Goal: Task Accomplishment & Management: Manage account settings

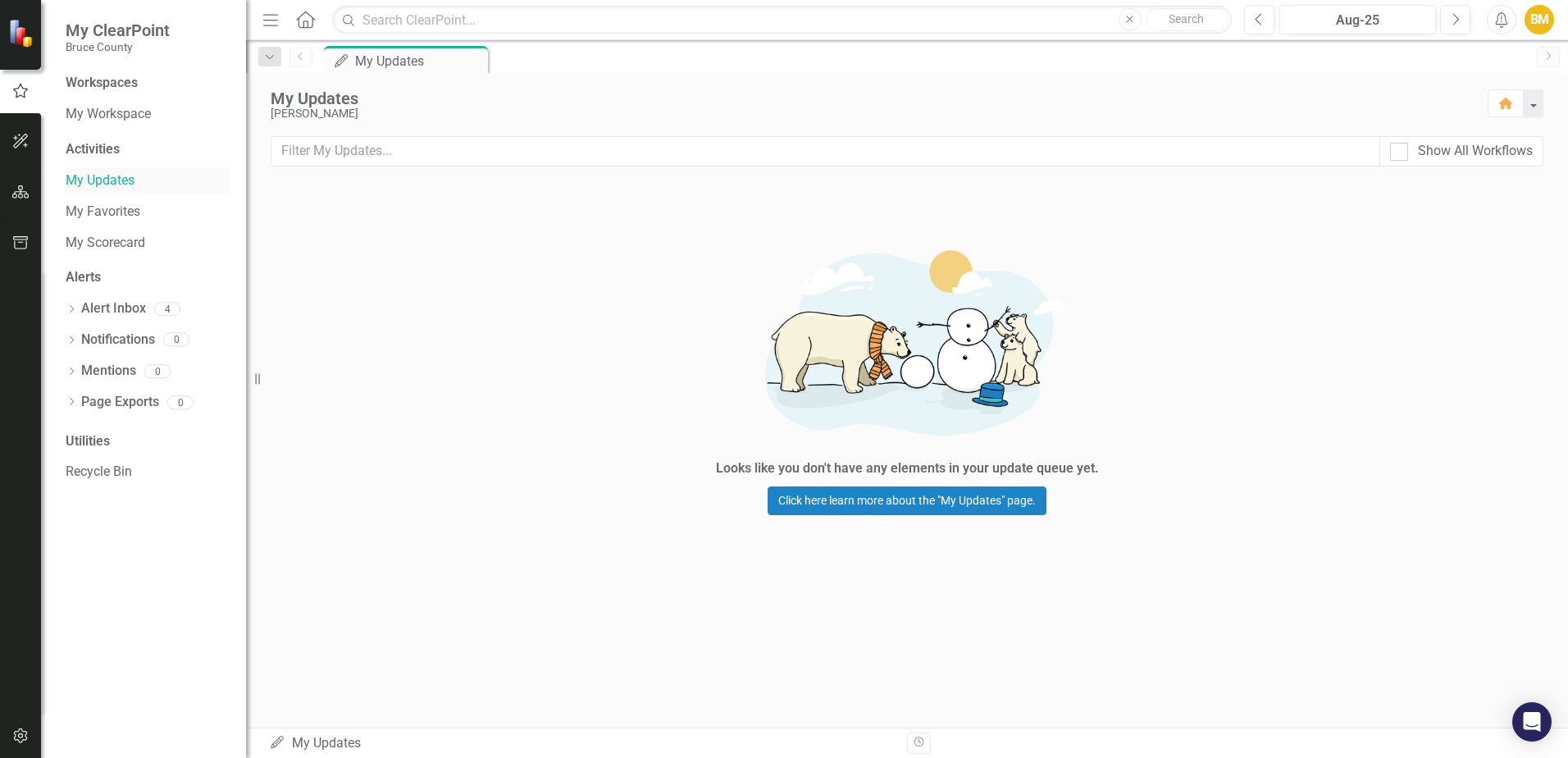
click at [120, 182] on link "My Updates" at bounding box center [147, 180] width 164 height 19
click at [12, 132] on button "button" at bounding box center [21, 142] width 37 height 35
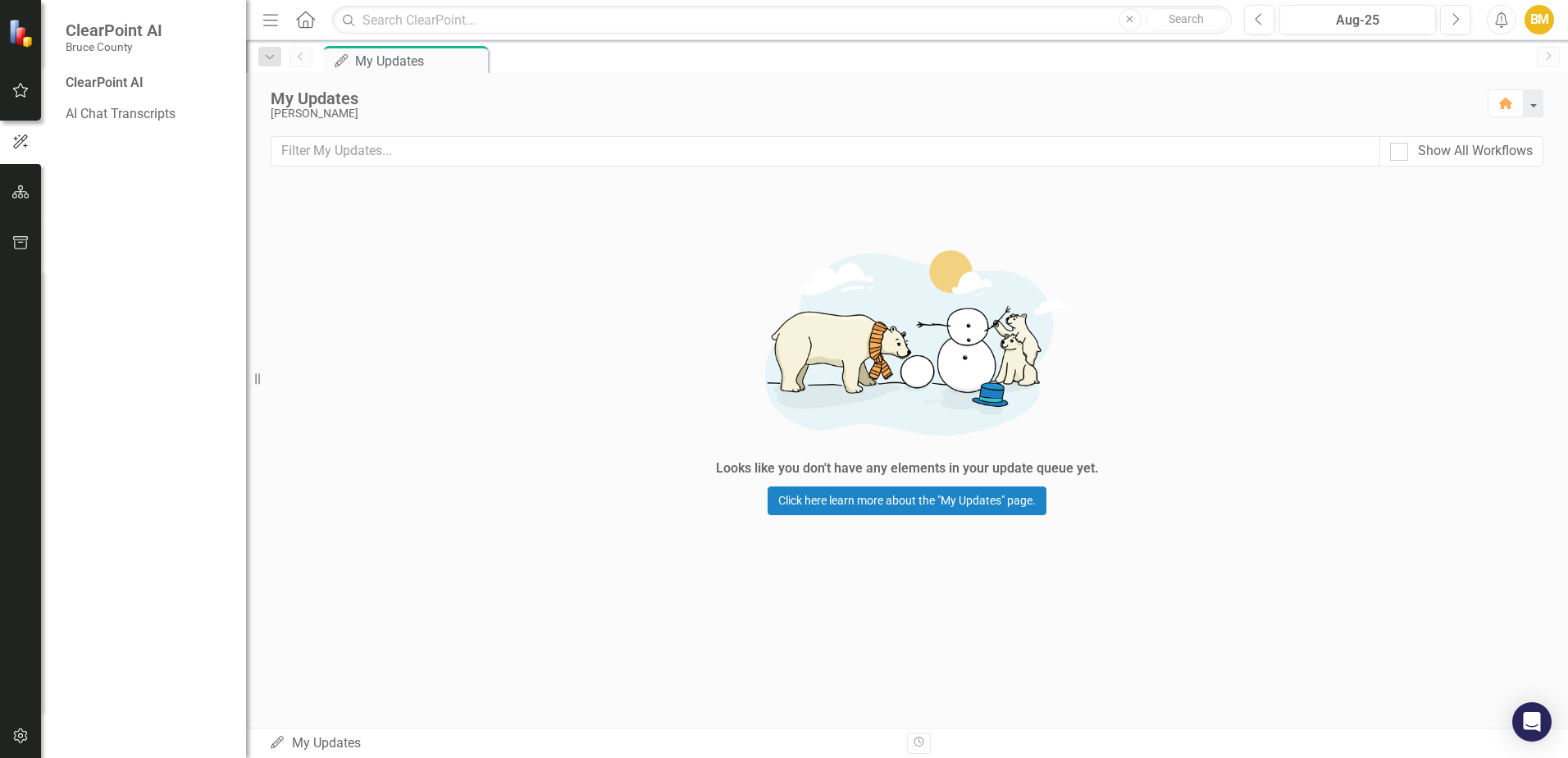
click at [27, 39] on img at bounding box center [23, 33] width 29 height 29
click at [29, 178] on button "button" at bounding box center [21, 193] width 37 height 35
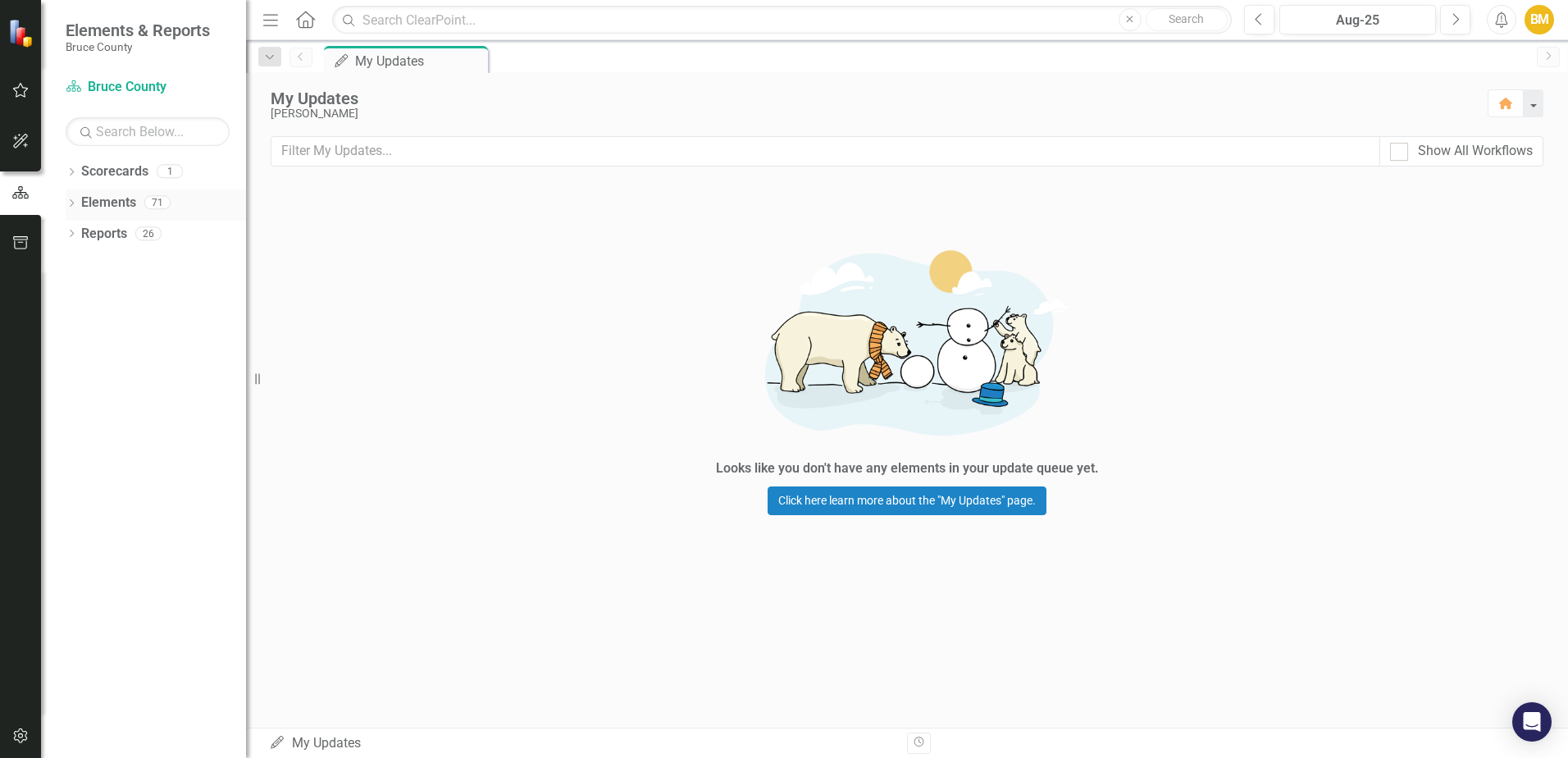
click at [111, 205] on link "Elements" at bounding box center [108, 203] width 54 height 19
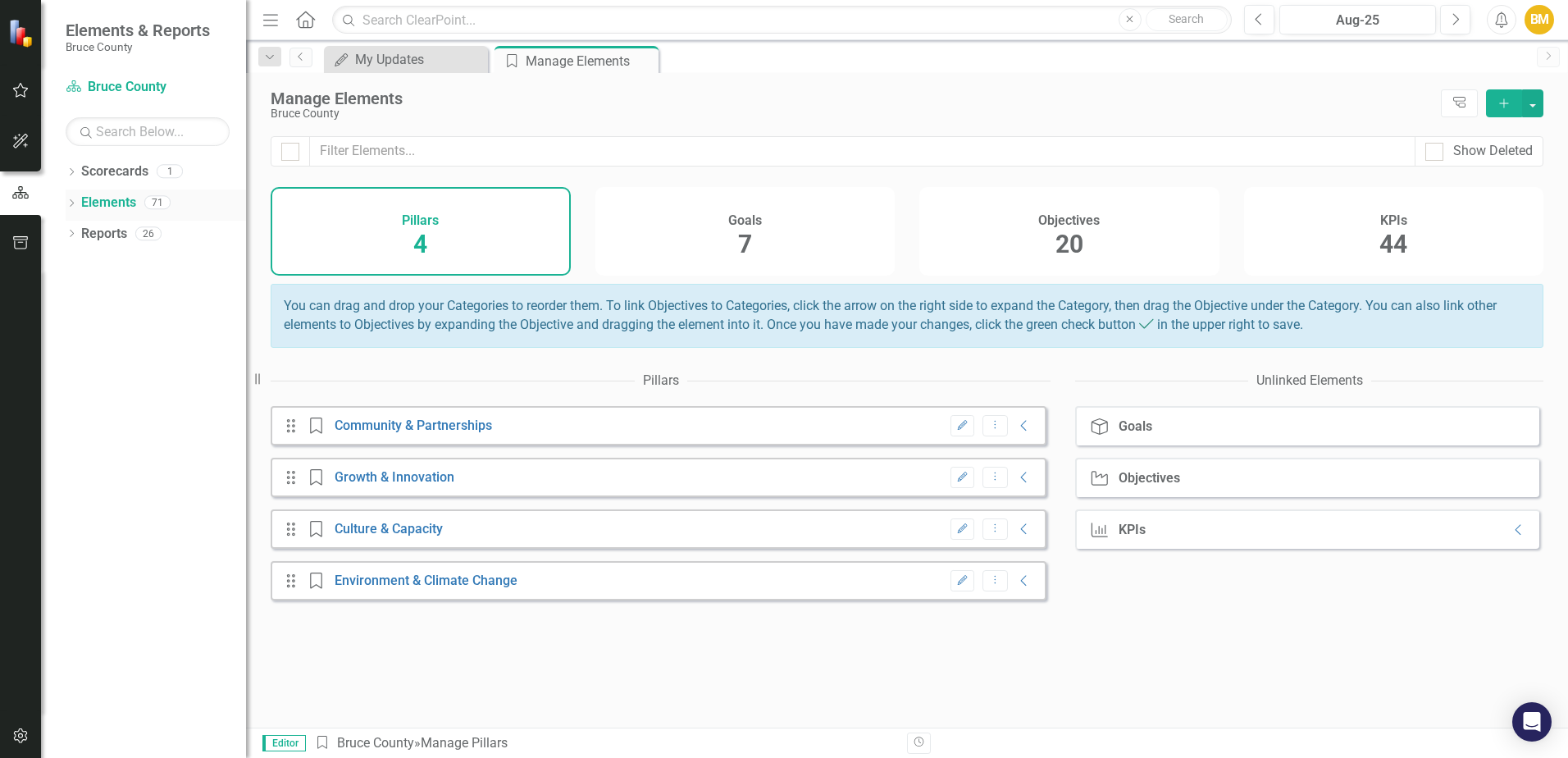
click at [74, 203] on icon at bounding box center [71, 203] width 4 height 8
click at [80, 293] on icon "Dropdown" at bounding box center [80, 298] width 11 height 9
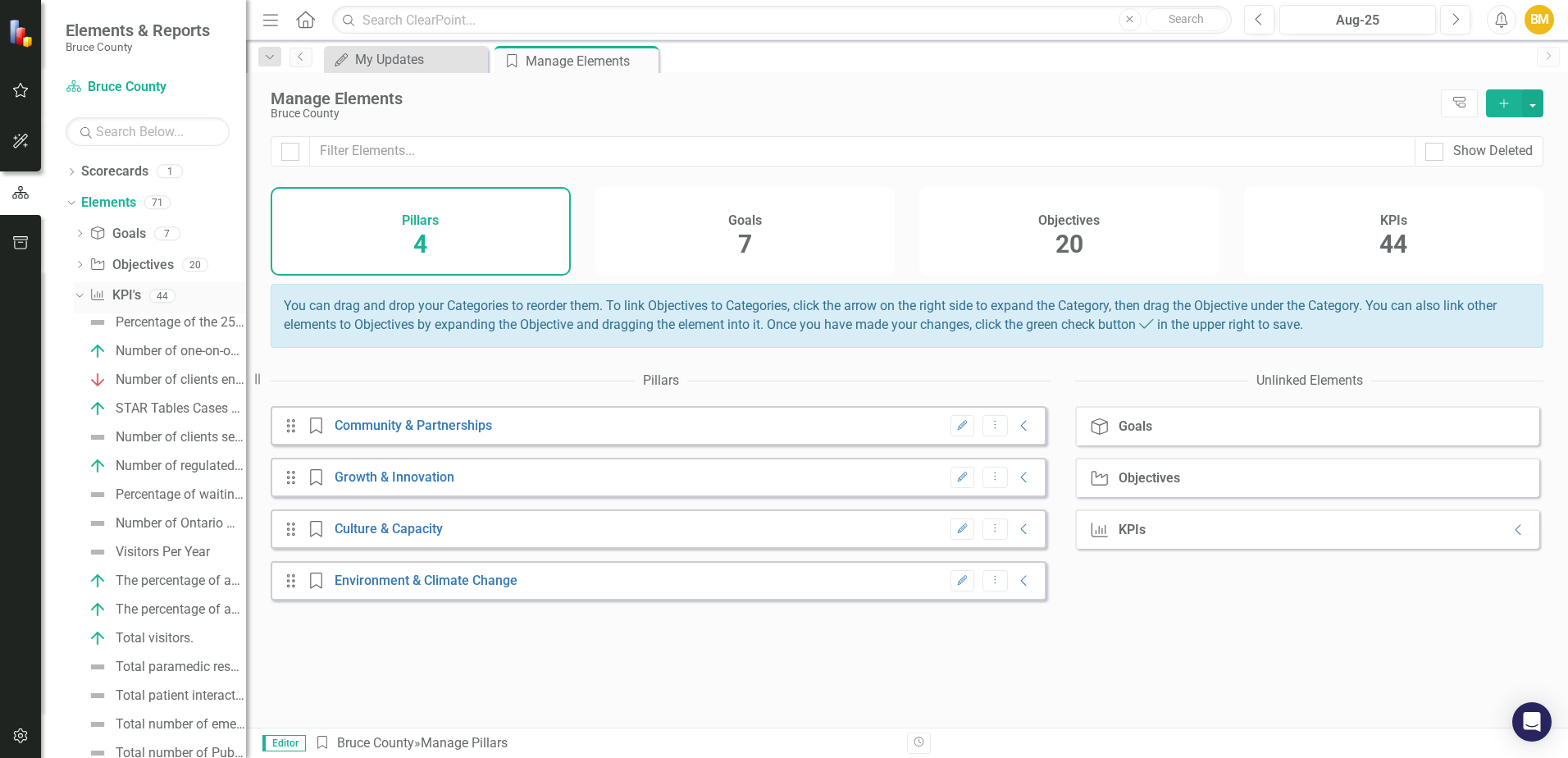
click at [116, 300] on link "KPI KPI's" at bounding box center [115, 296] width 51 height 19
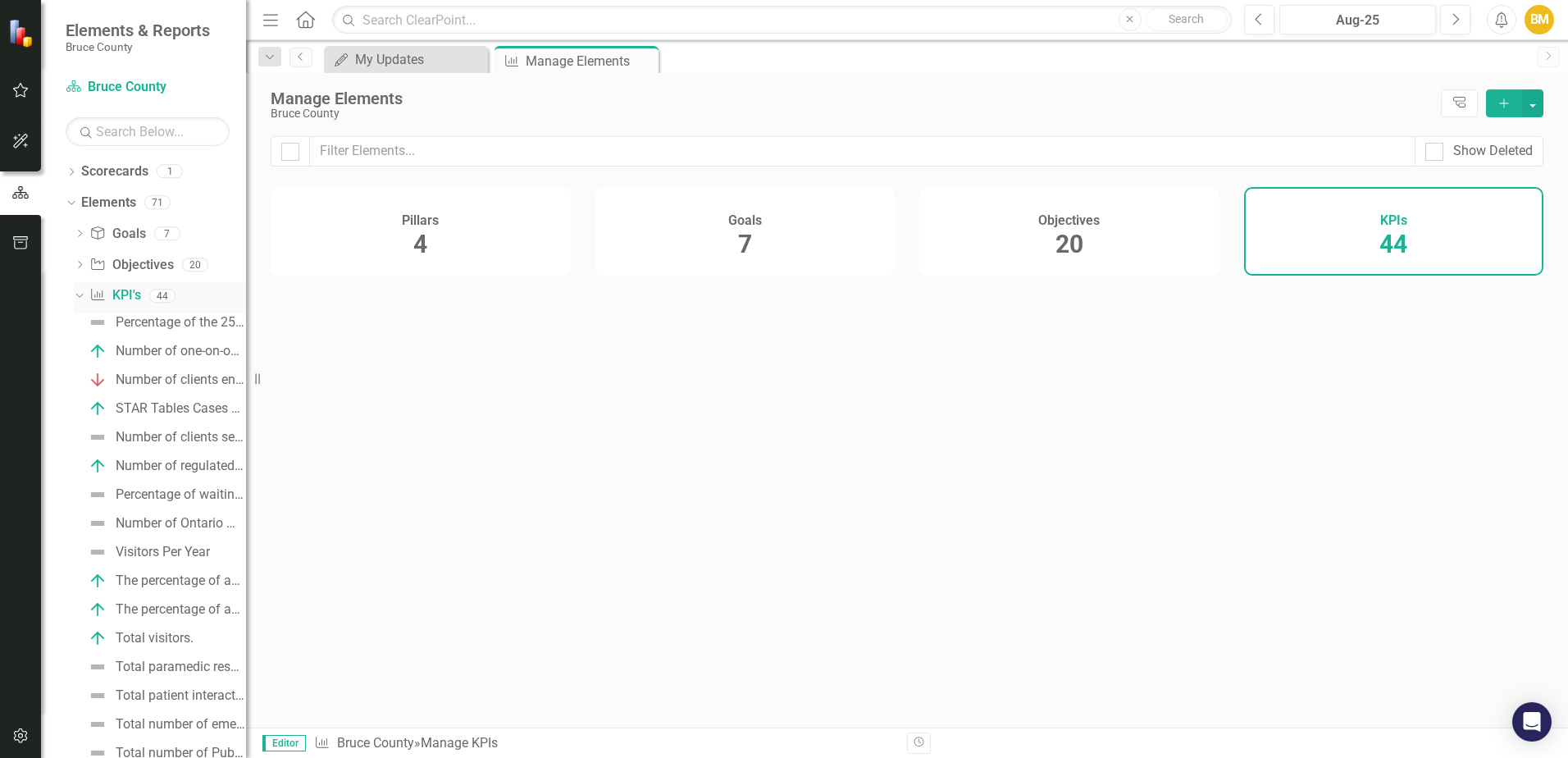
checkbox input "false"
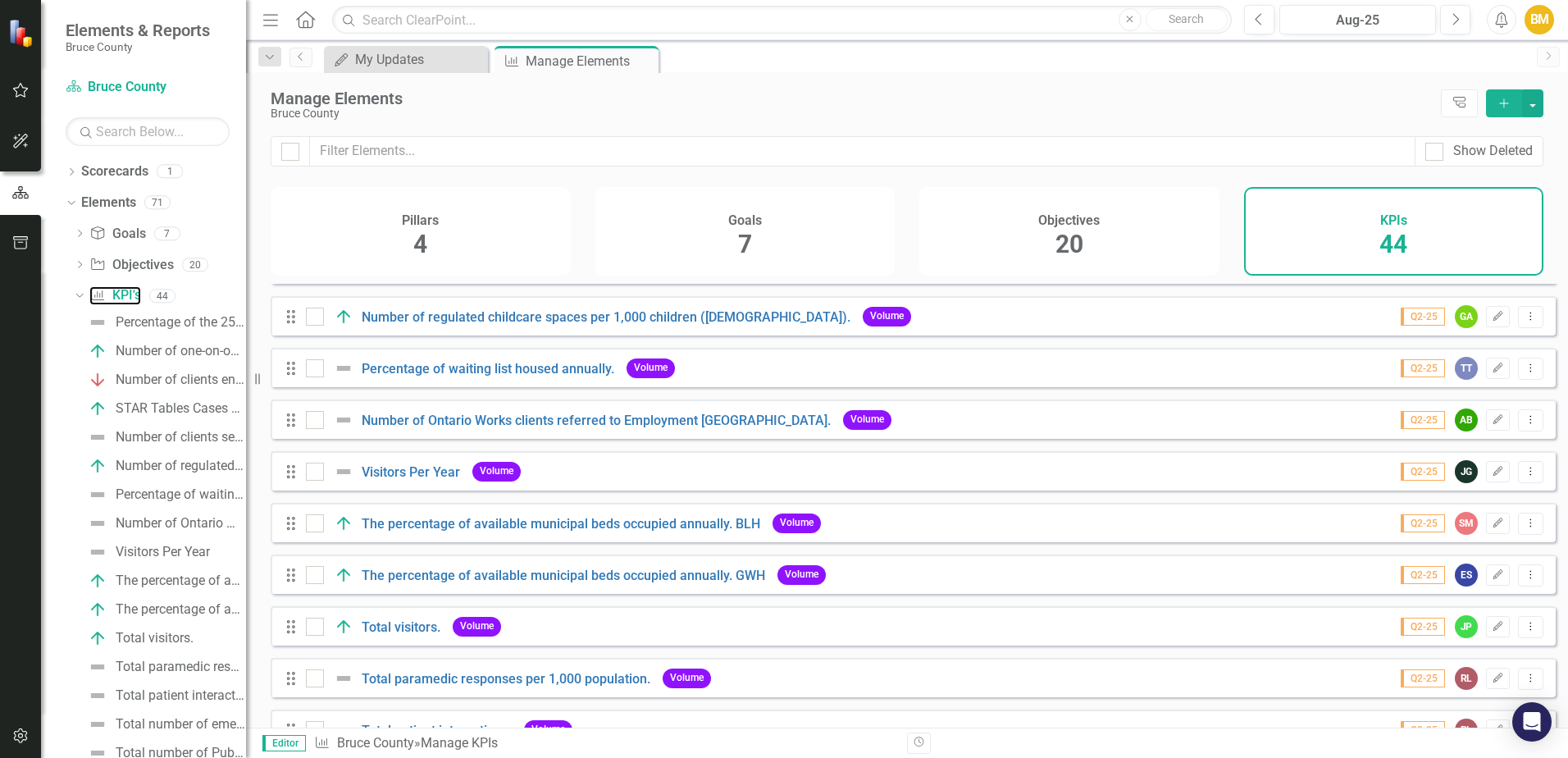
scroll to position [328, 0]
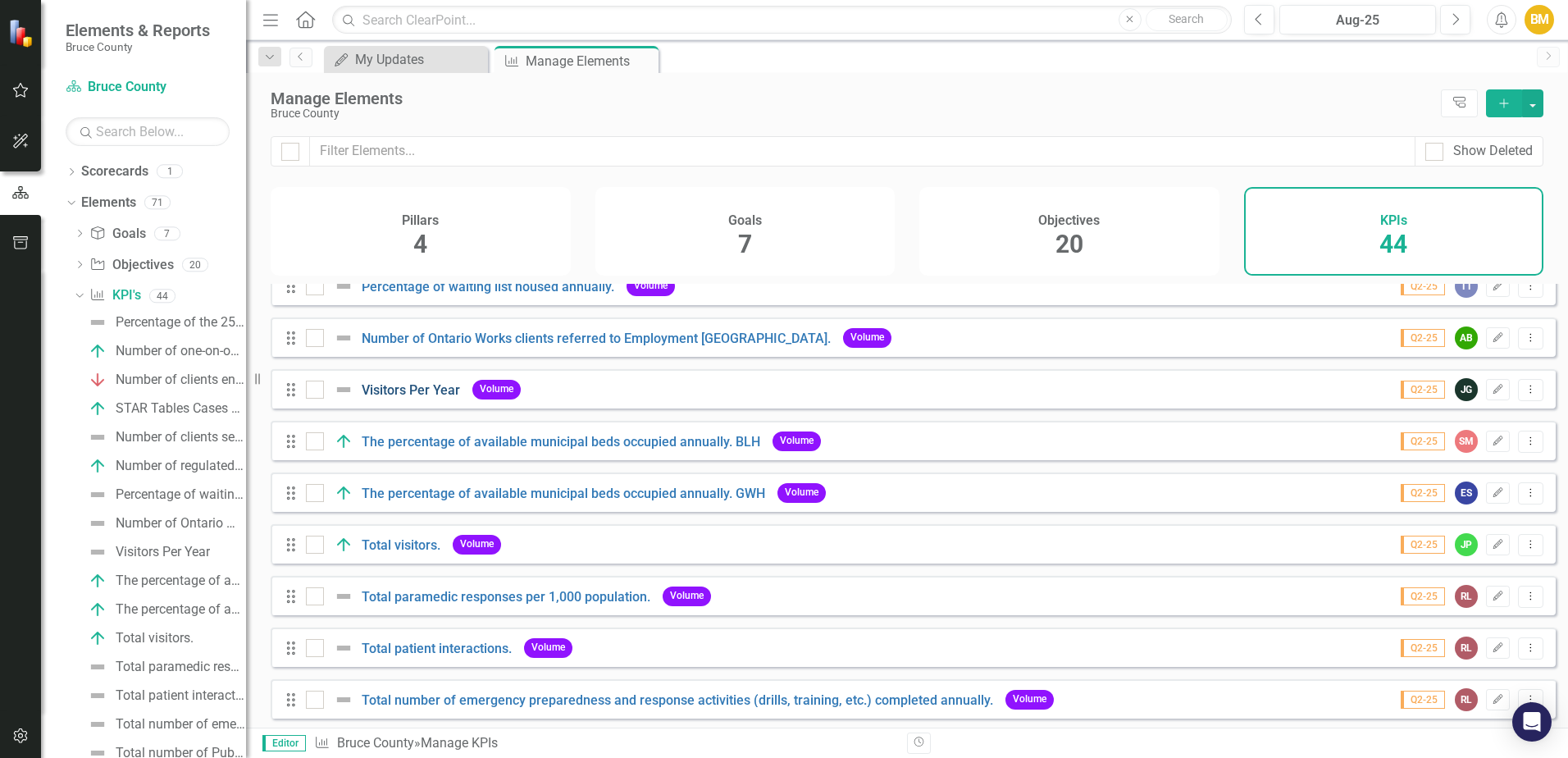
click at [442, 397] on link "Visitors Per Year" at bounding box center [411, 390] width 99 height 16
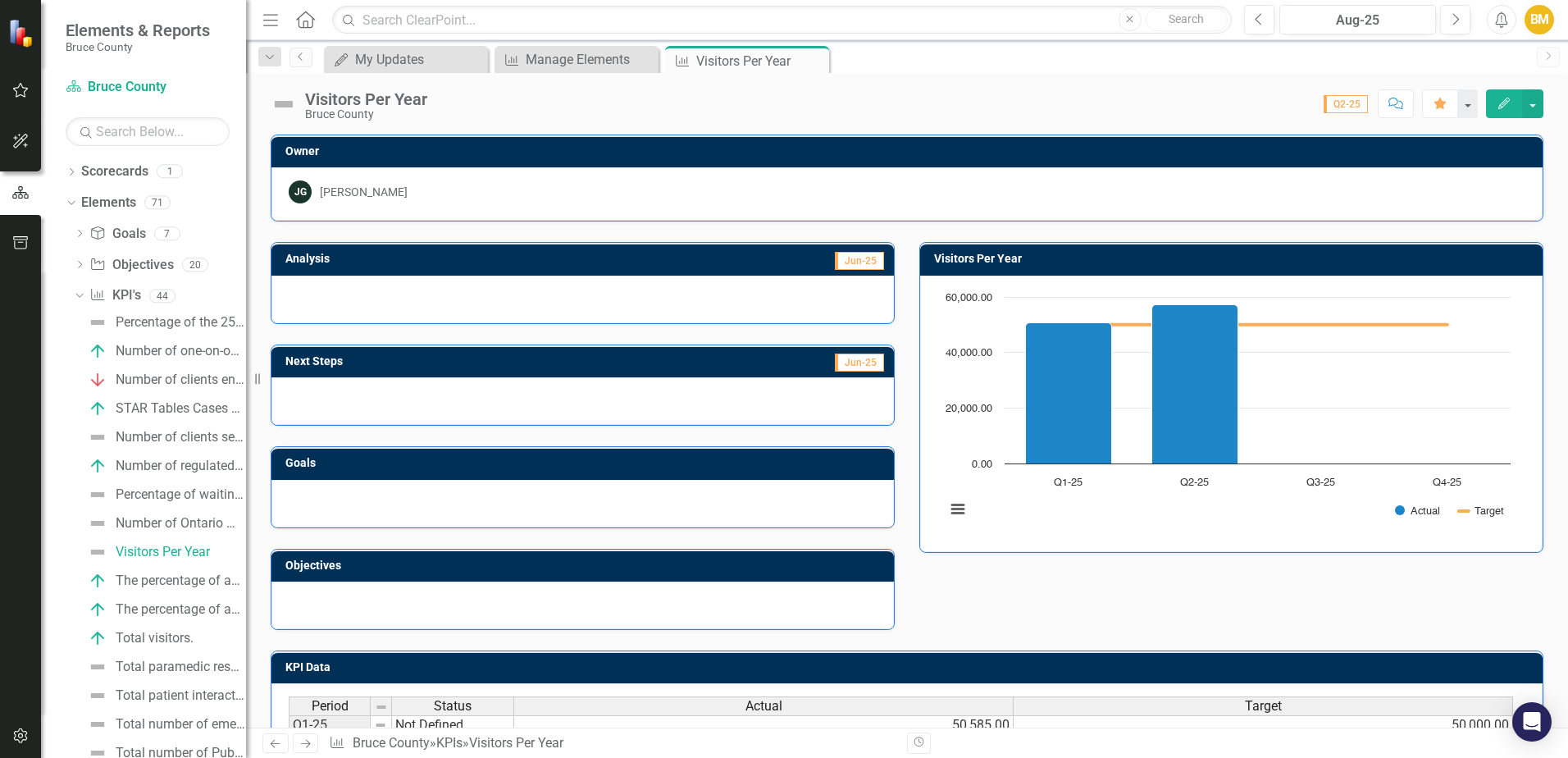
click at [1500, 106] on icon "Edit" at bounding box center [1504, 103] width 15 height 11
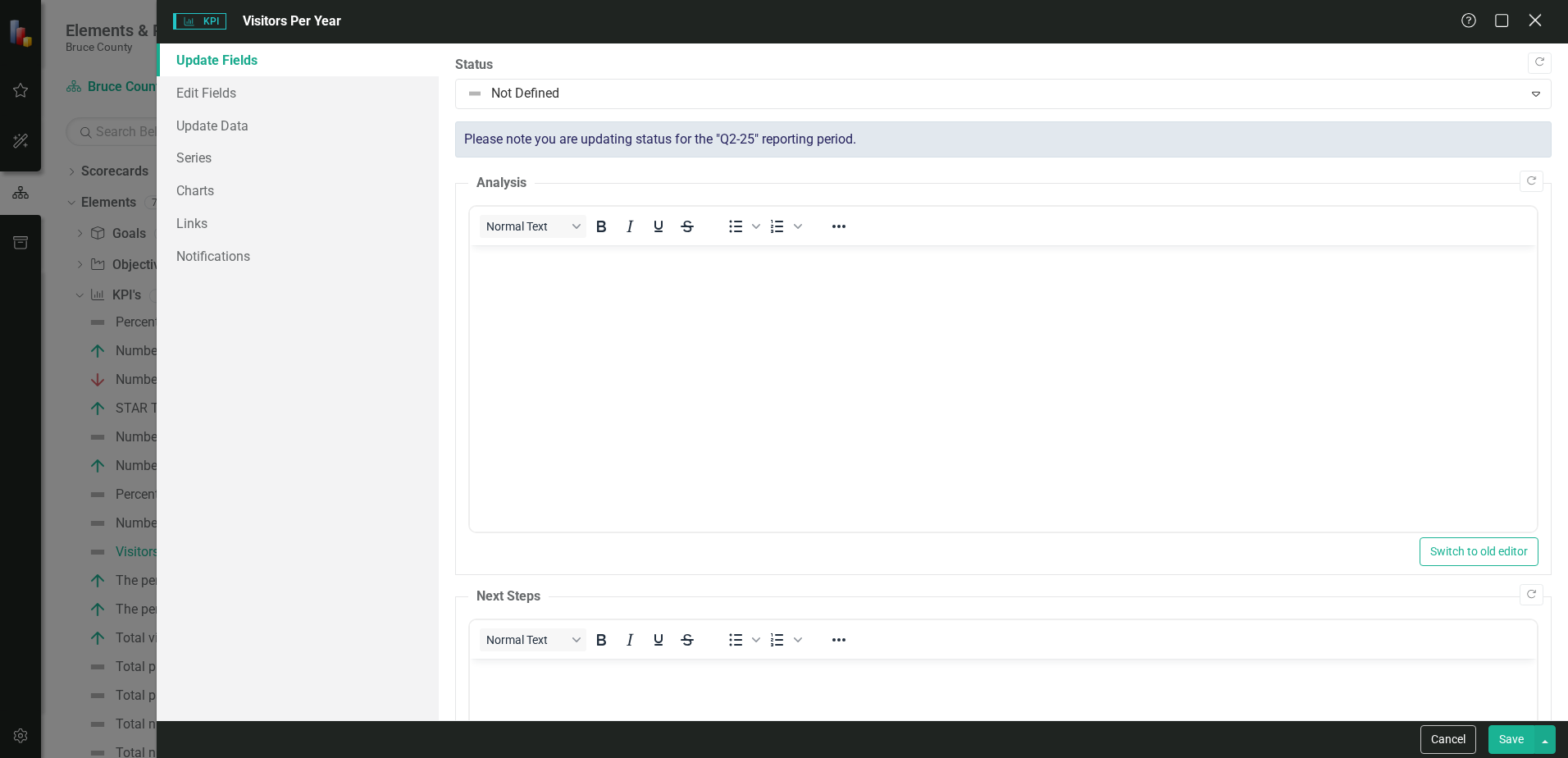
click at [1539, 23] on icon "Close" at bounding box center [1535, 20] width 21 height 16
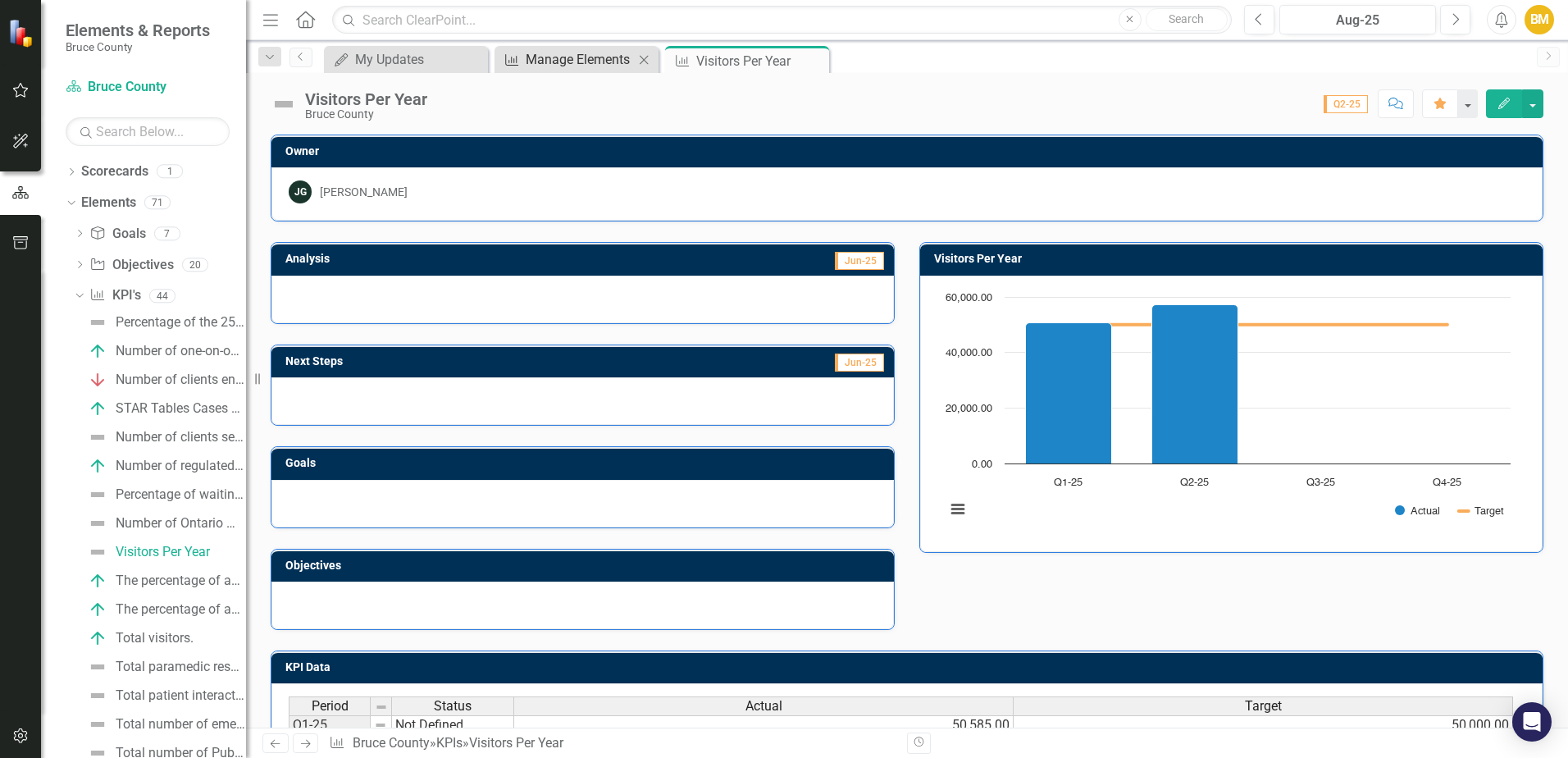
click at [573, 65] on div "Manage Elements" at bounding box center [580, 59] width 108 height 21
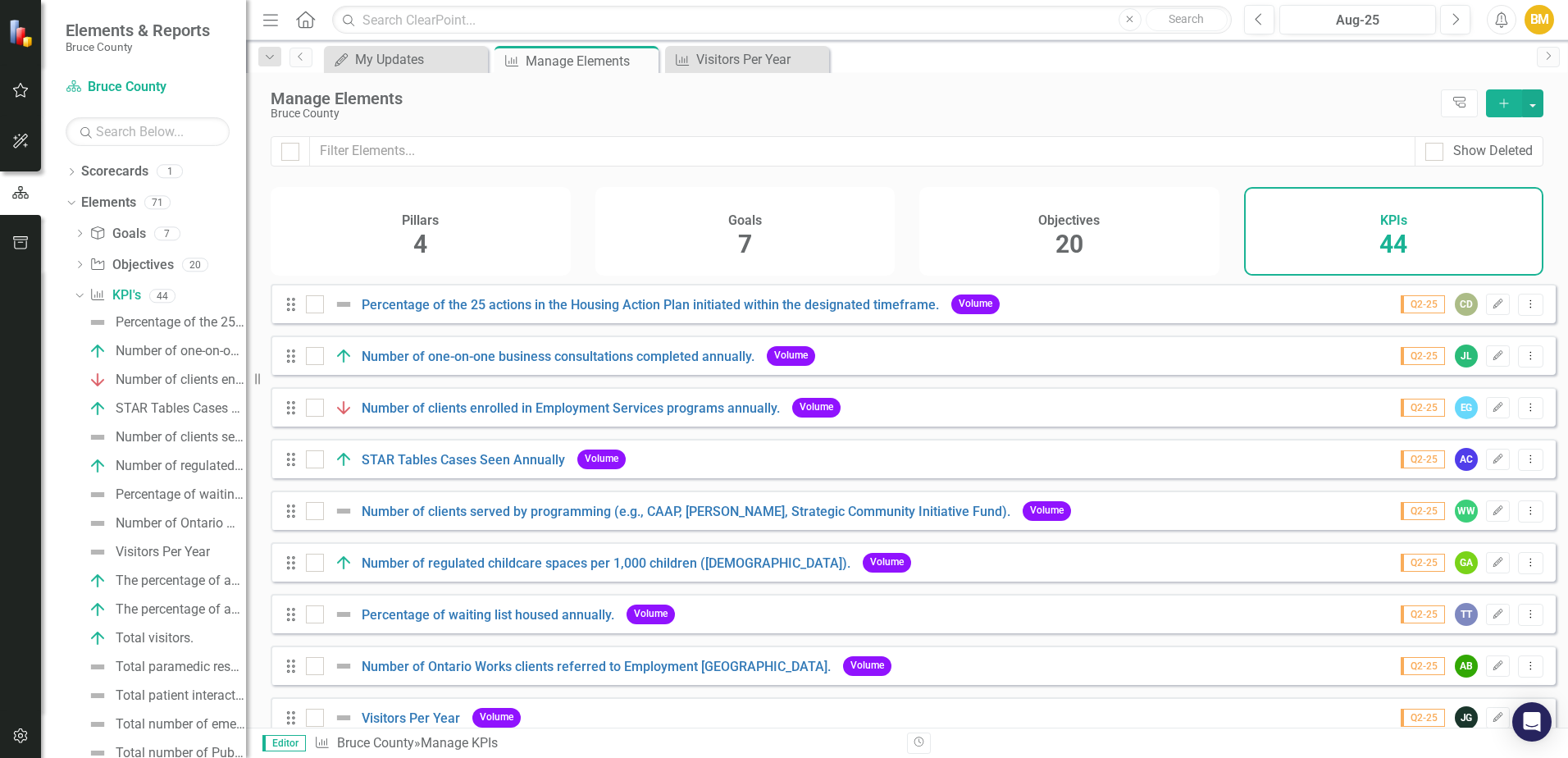
scroll to position [82, 0]
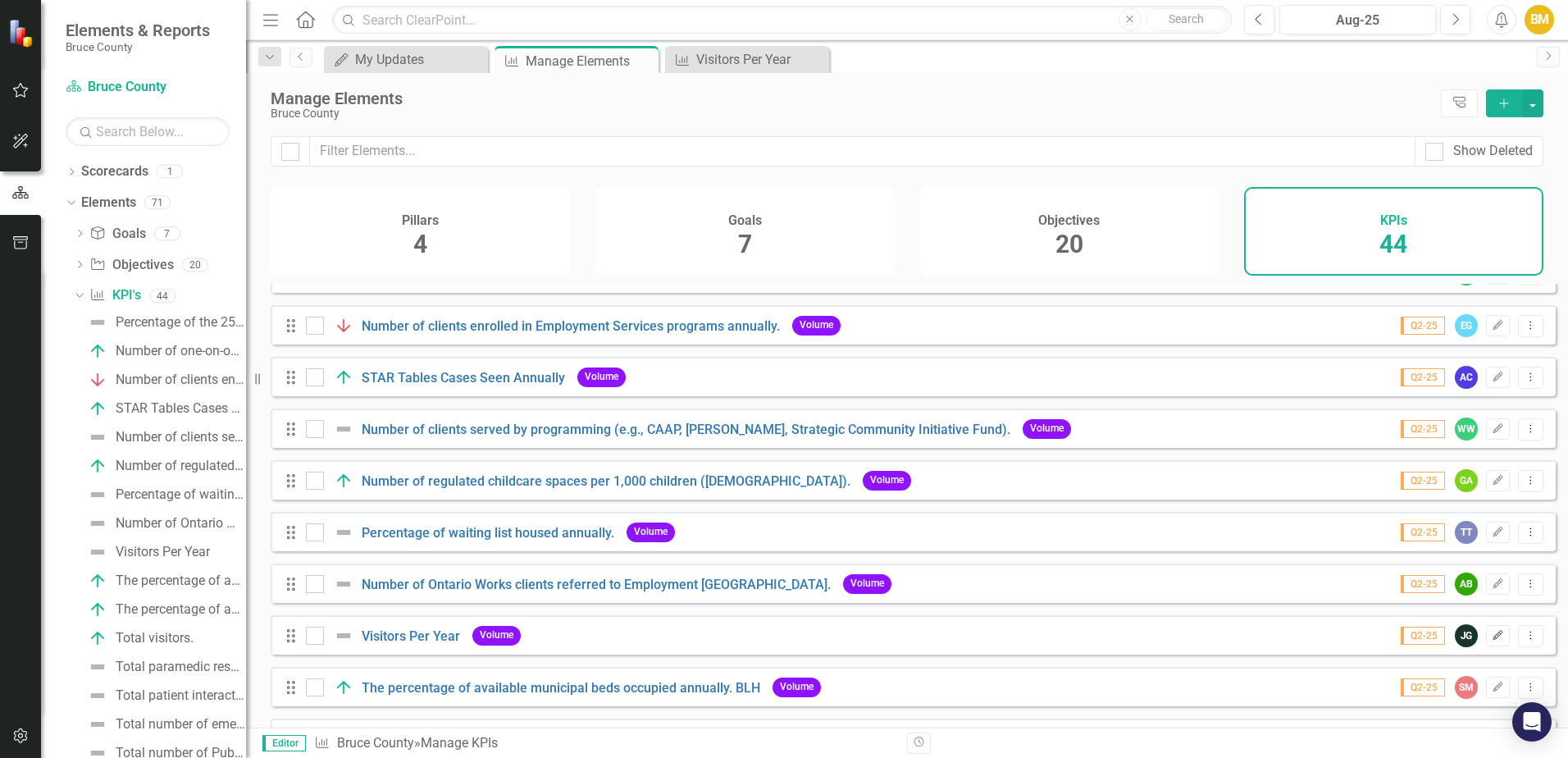
click at [1486, 646] on button "Edit" at bounding box center [1498, 635] width 23 height 22
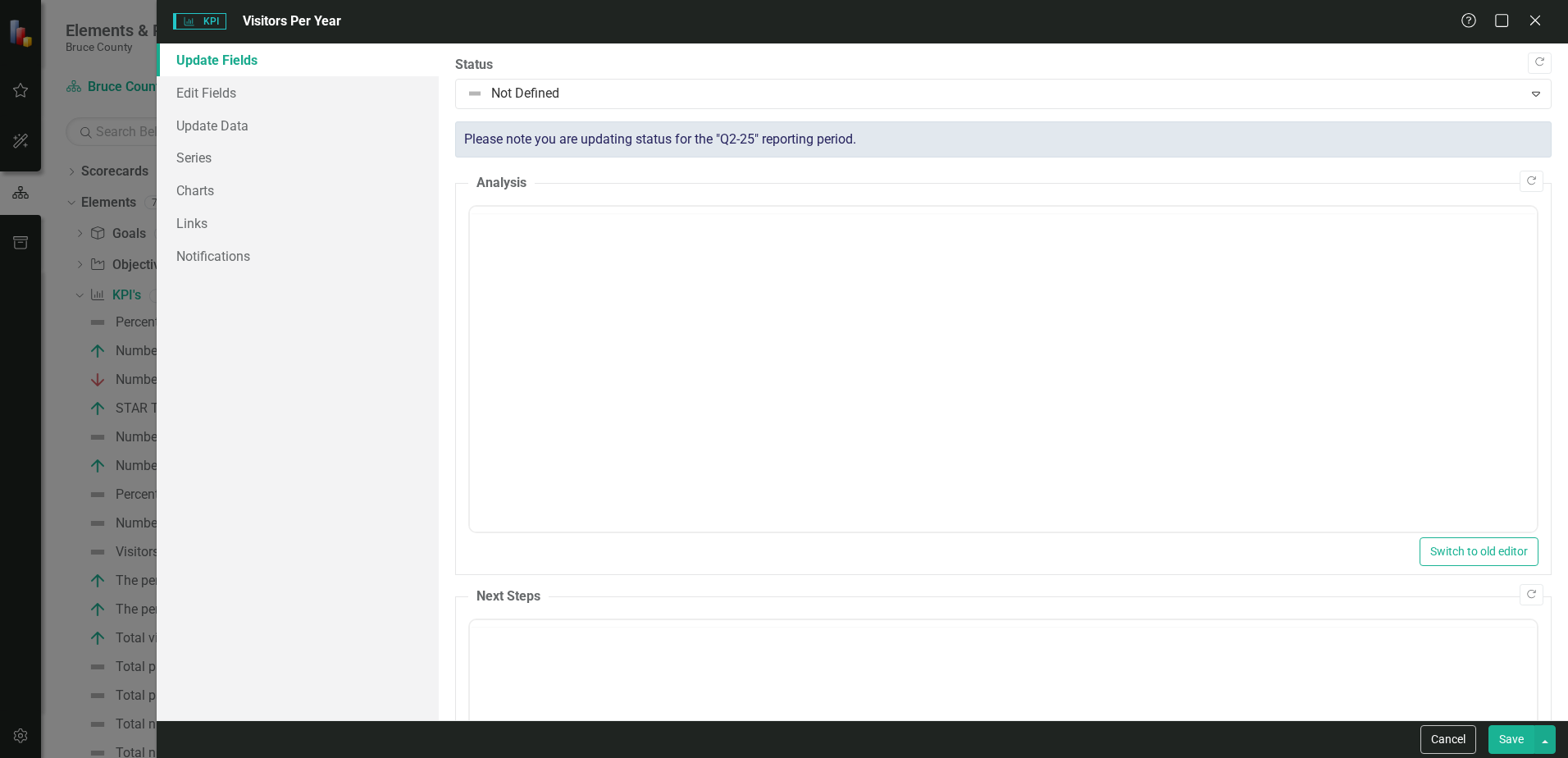
scroll to position [0, 0]
click at [208, 123] on link "Update Data" at bounding box center [298, 125] width 282 height 33
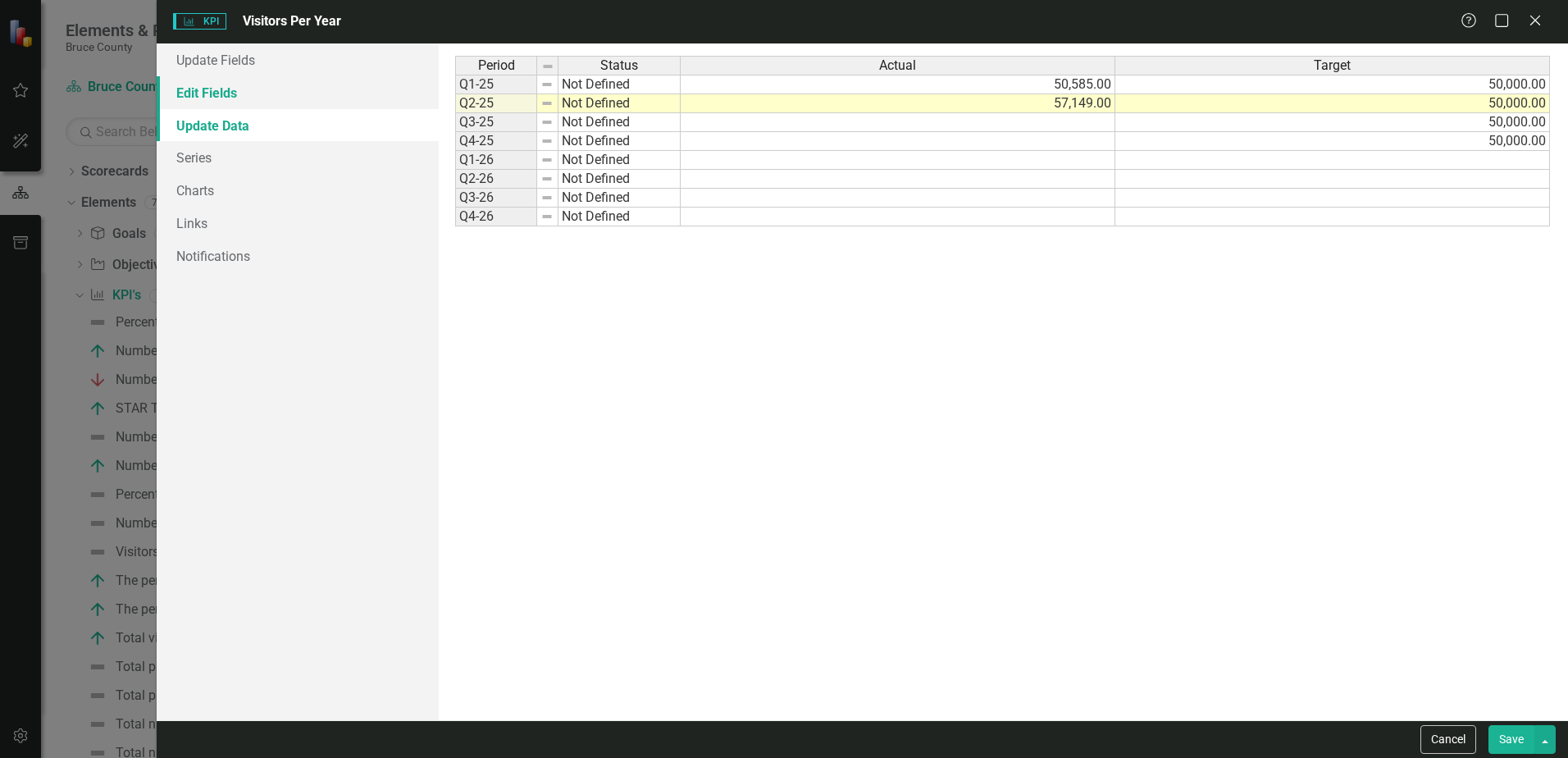
click at [212, 96] on link "Edit Fields" at bounding box center [298, 92] width 282 height 33
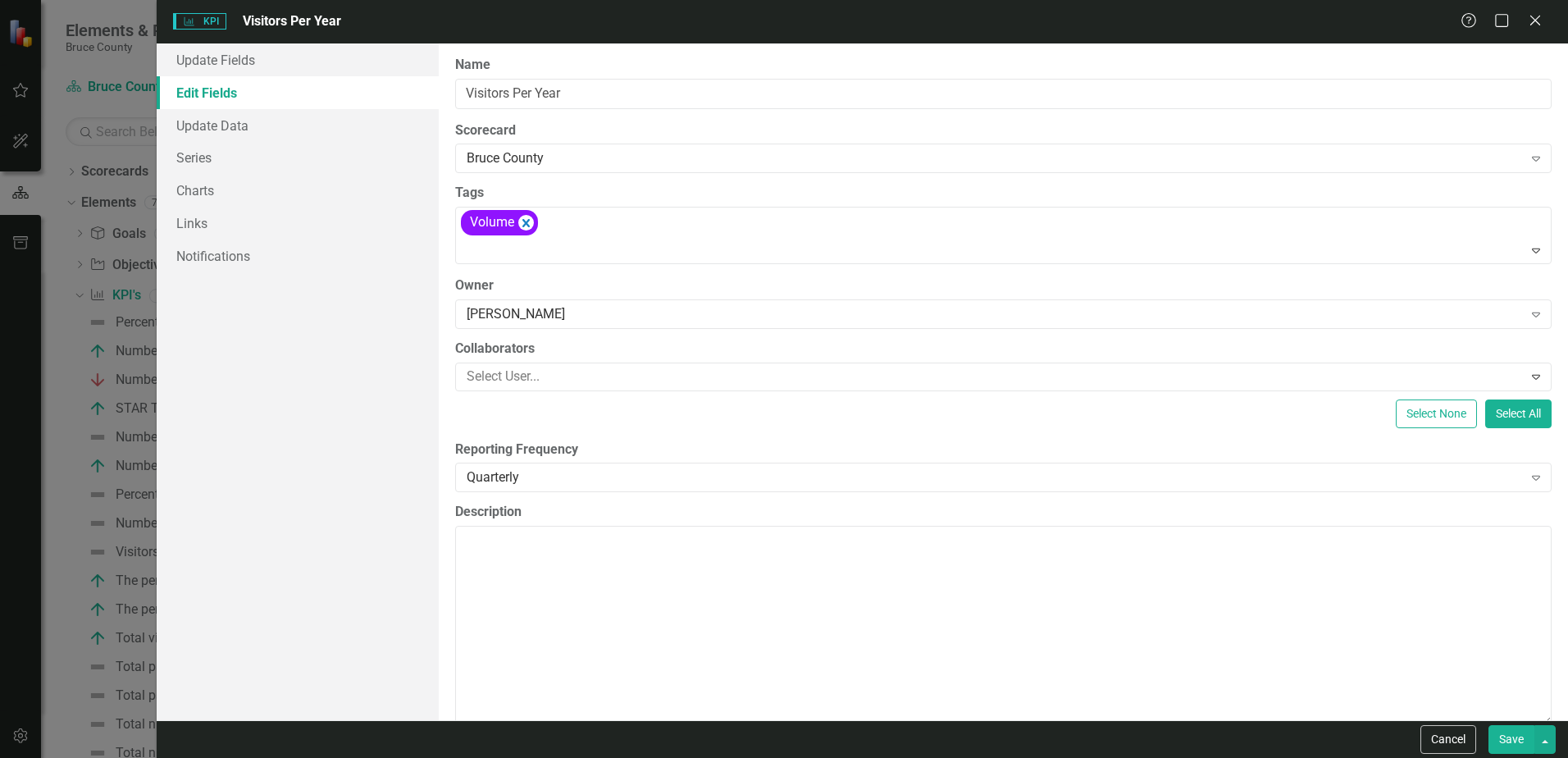
click at [265, 11] on div "KPI KPI Visitors Per Year Help Maximize Close" at bounding box center [862, 22] width 1411 height 43
click at [194, 23] on icon "KPI" at bounding box center [189, 21] width 12 height 9
click at [193, 60] on link "Update Fields" at bounding box center [298, 59] width 282 height 33
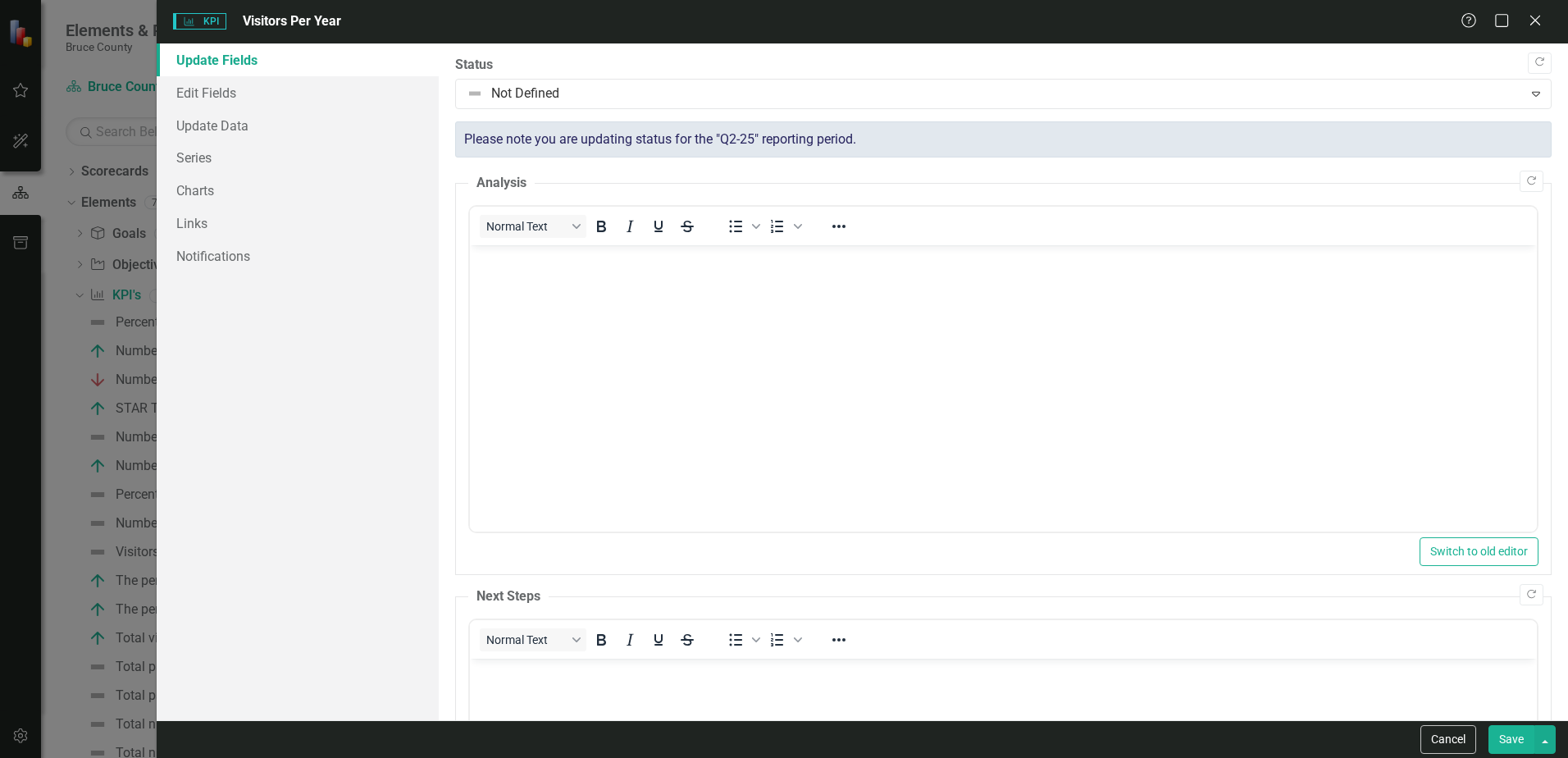
click at [1443, 743] on button "Cancel" at bounding box center [1448, 739] width 55 height 29
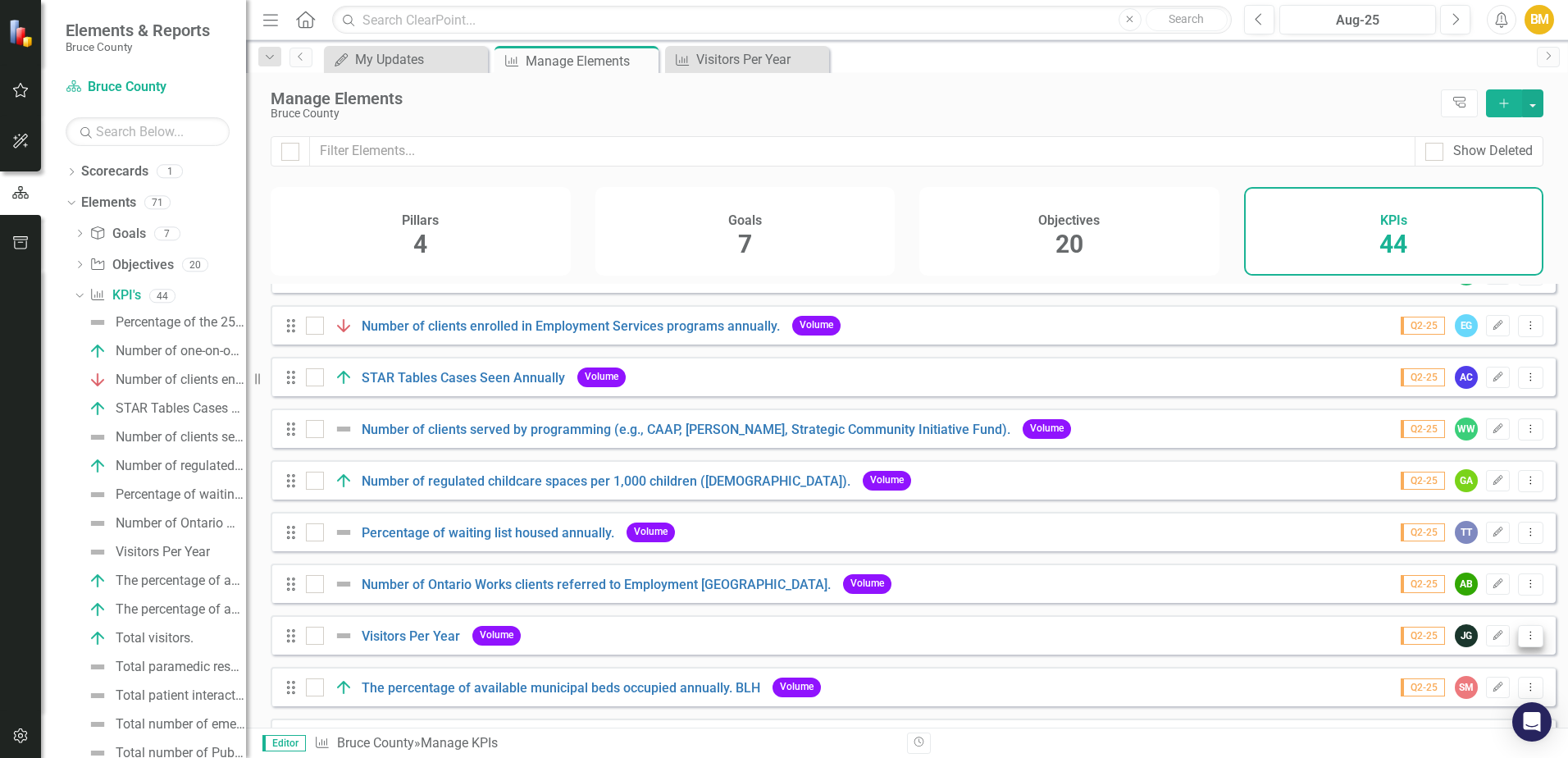
click at [1524, 641] on icon "Dropdown Menu" at bounding box center [1530, 634] width 14 height 10
click at [1455, 560] on link "Favorite Favorite KPI" at bounding box center [1466, 560] width 130 height 30
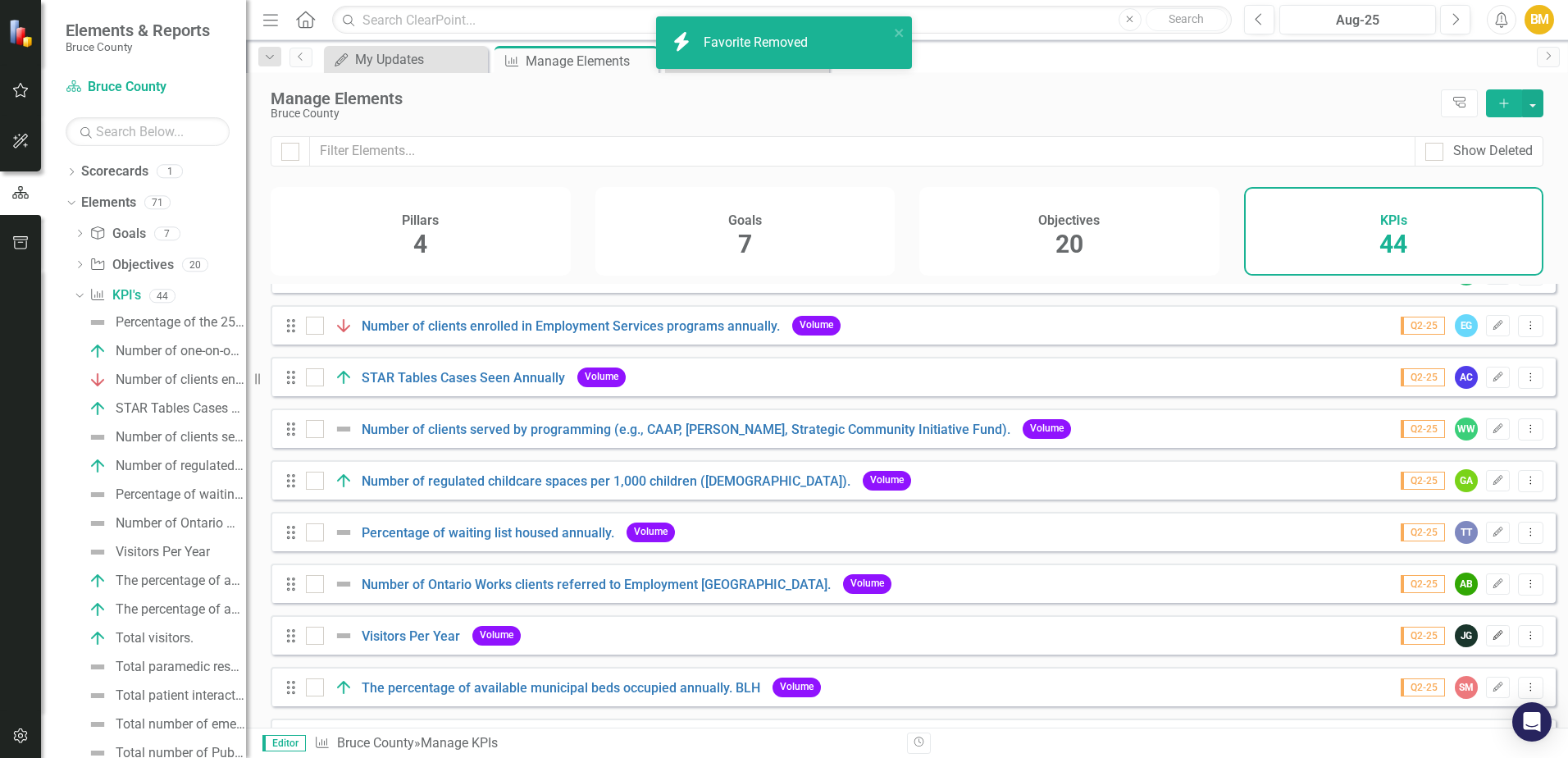
click at [1492, 641] on icon "Edit" at bounding box center [1498, 635] width 12 height 9
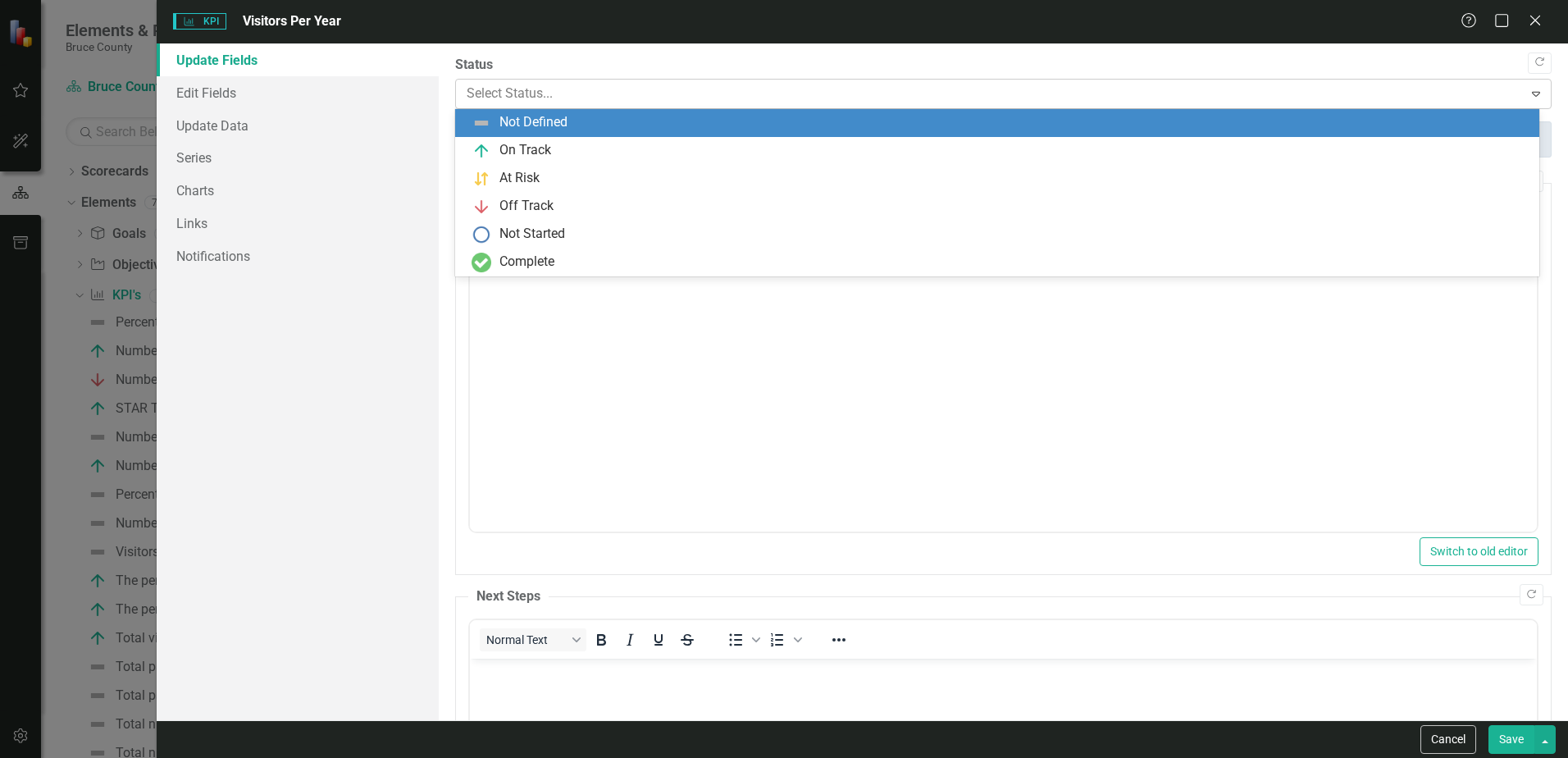
click at [1528, 92] on icon "Expand" at bounding box center [1535, 94] width 16 height 13
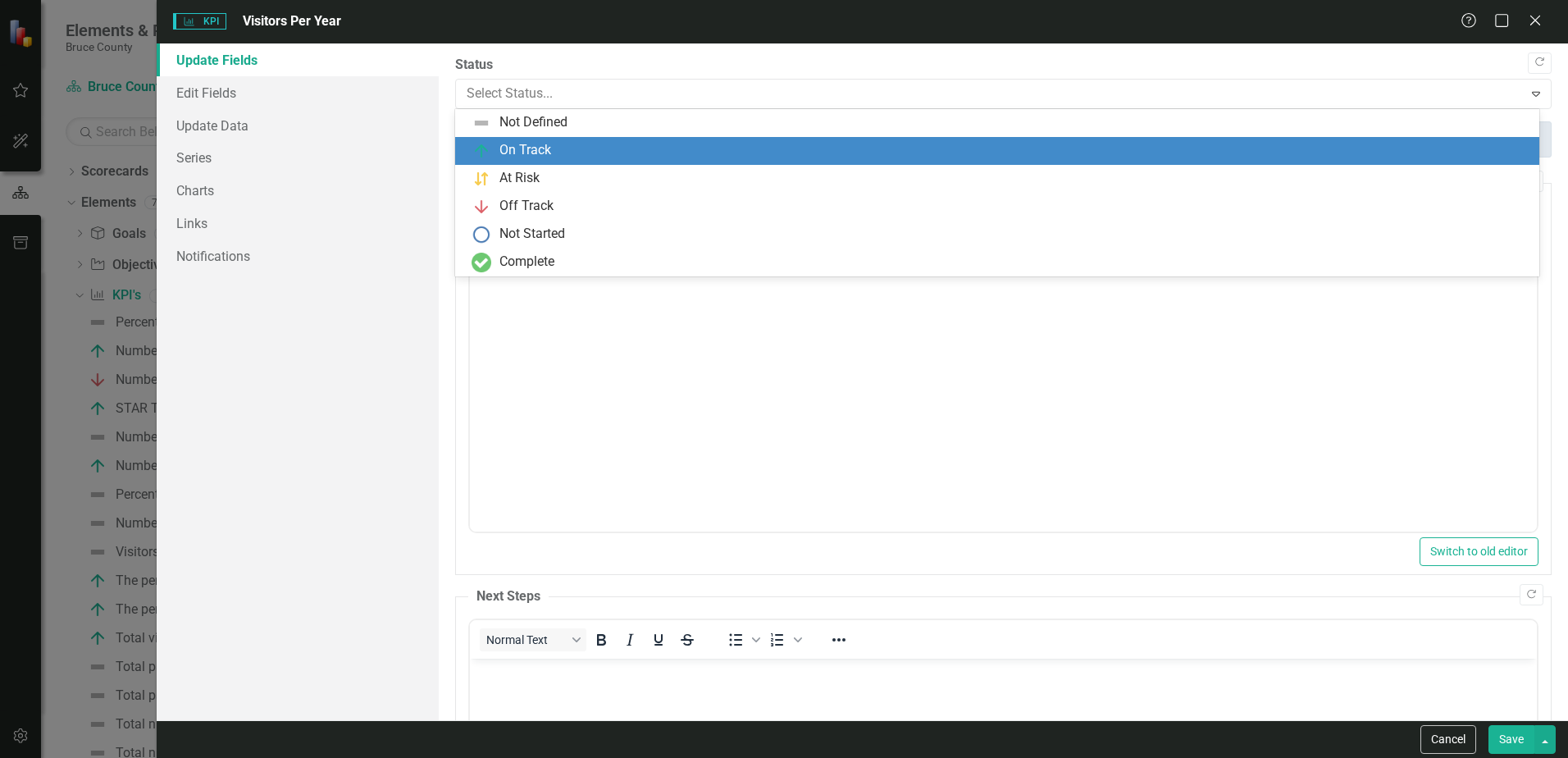
click at [1232, 157] on div "On Track" at bounding box center [1001, 150] width 1058 height 20
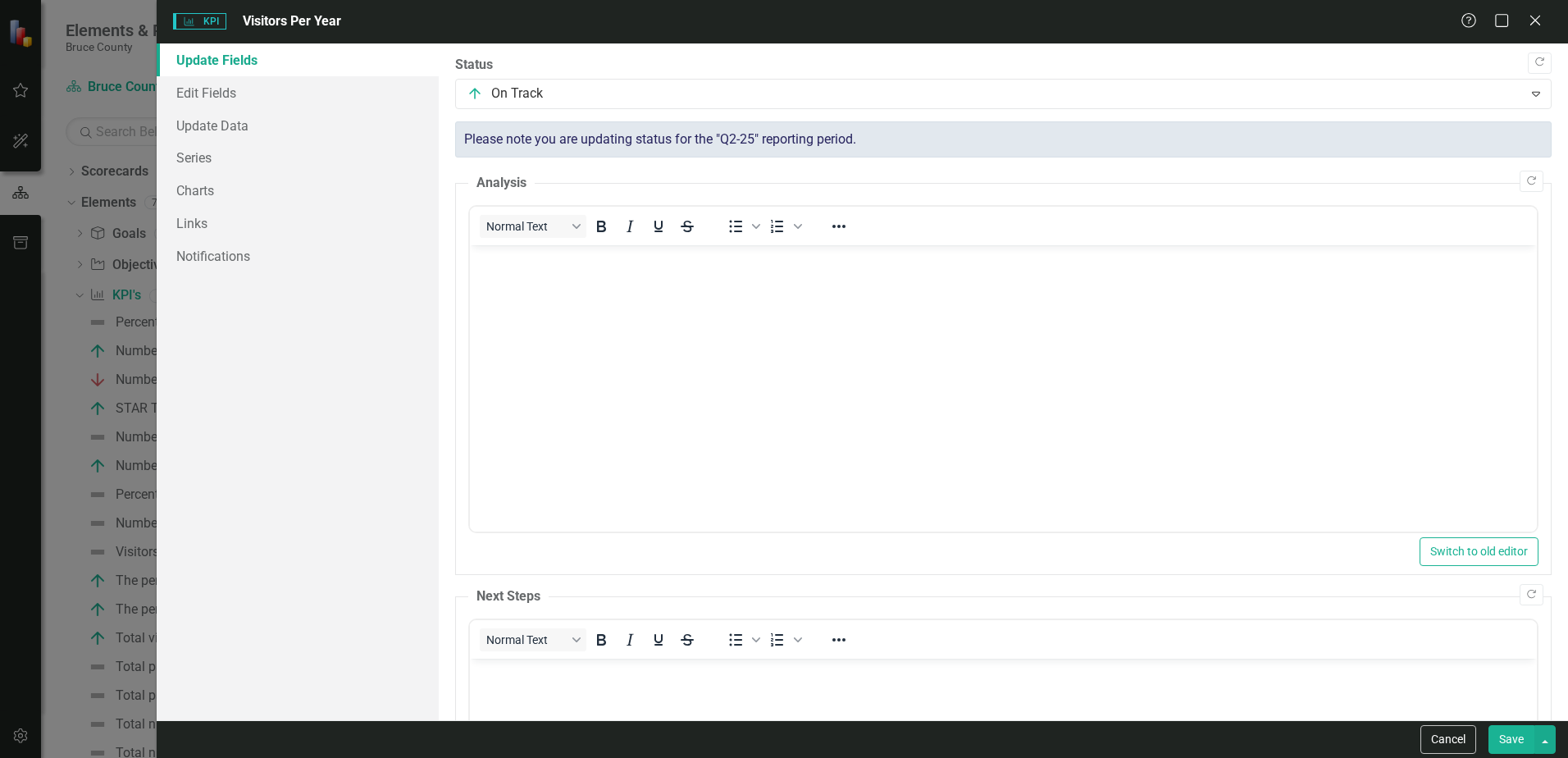
click at [1509, 742] on button "Save" at bounding box center [1511, 739] width 46 height 29
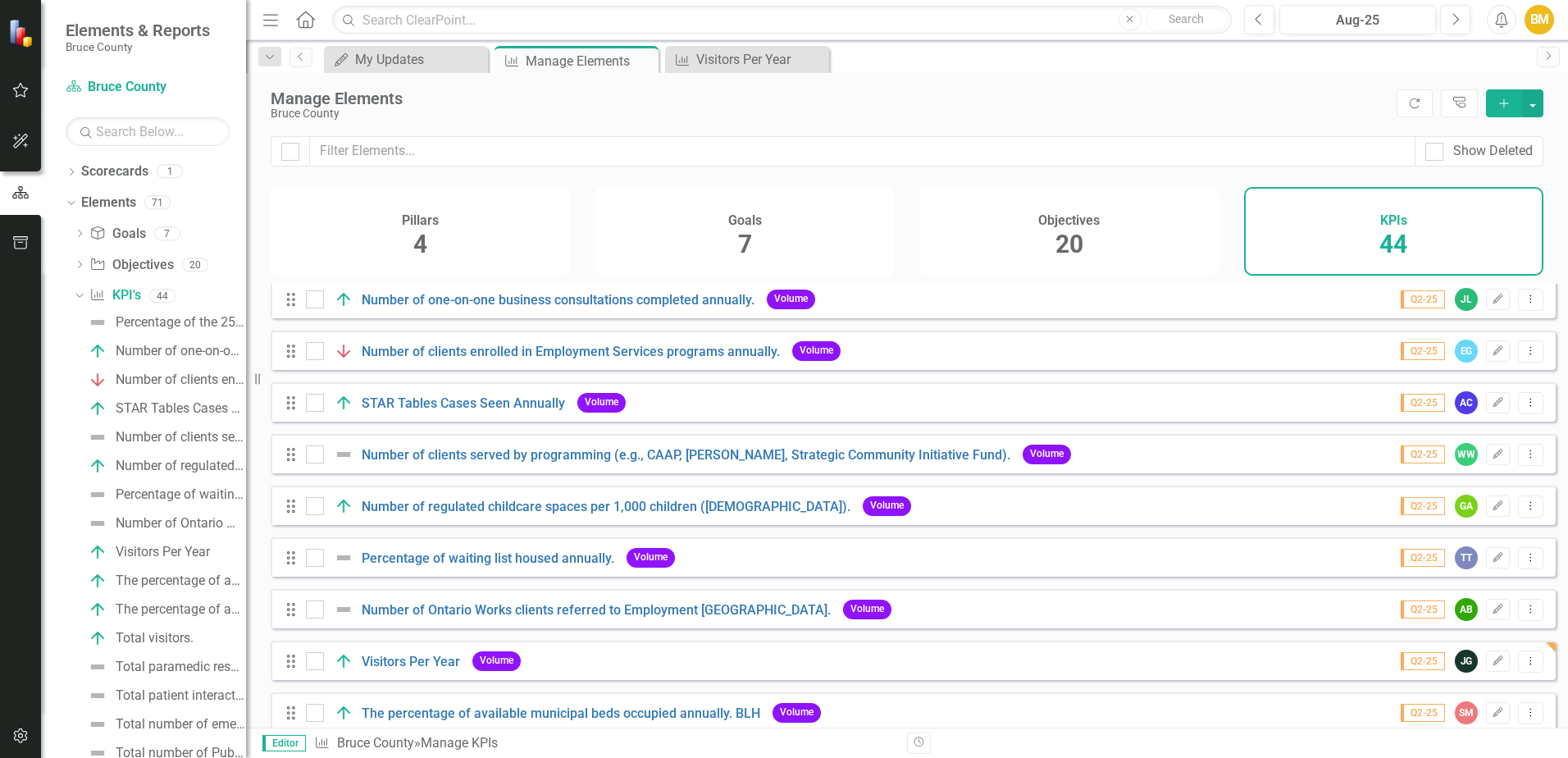
scroll to position [82, 0]
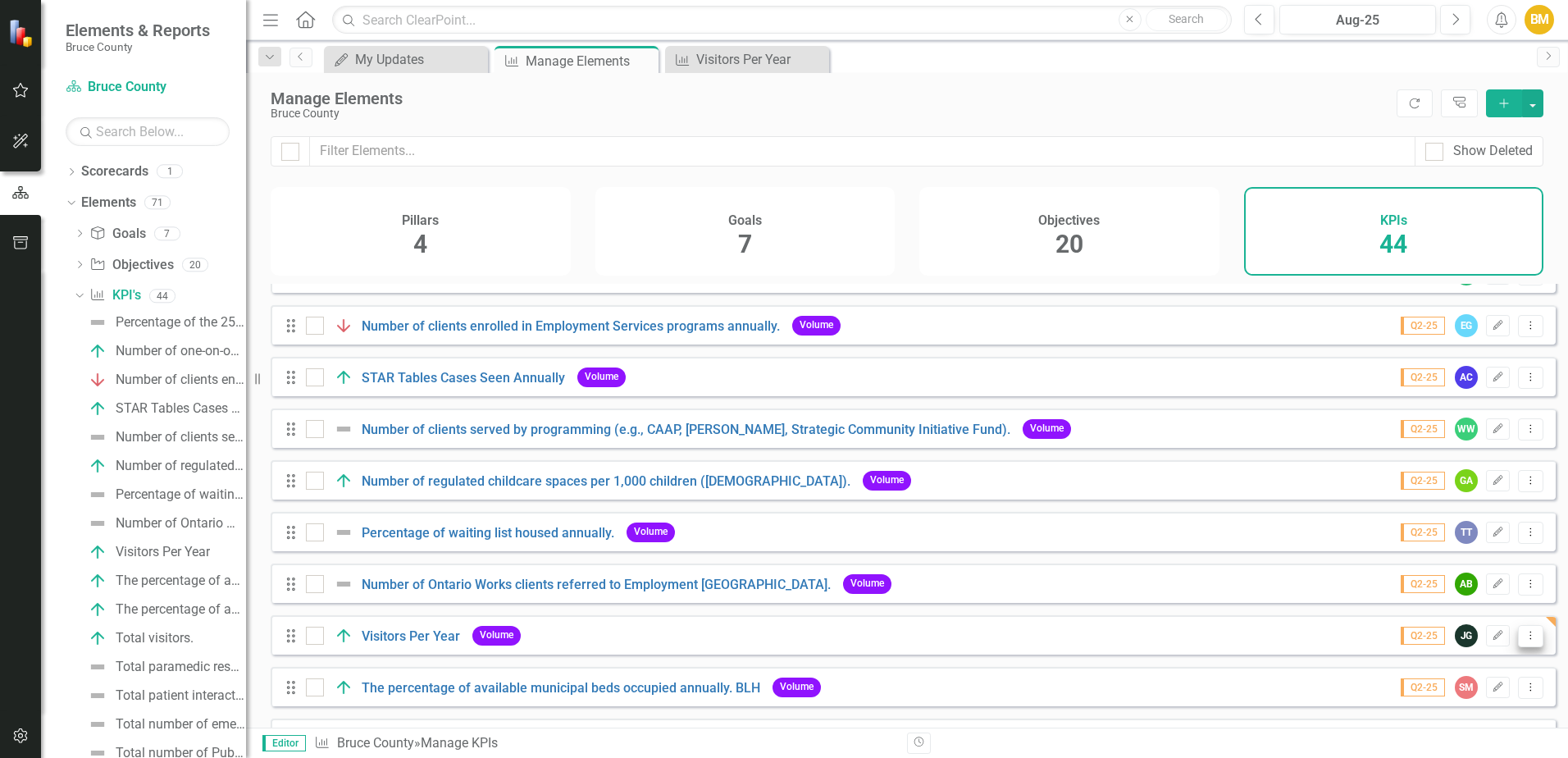
click at [1518, 647] on button "Dropdown Menu" at bounding box center [1530, 636] width 25 height 23
click at [311, 644] on div at bounding box center [315, 635] width 18 height 18
click at [311, 637] on input "checkbox" at bounding box center [311, 631] width 10 height 10
click at [311, 644] on div at bounding box center [315, 635] width 18 height 18
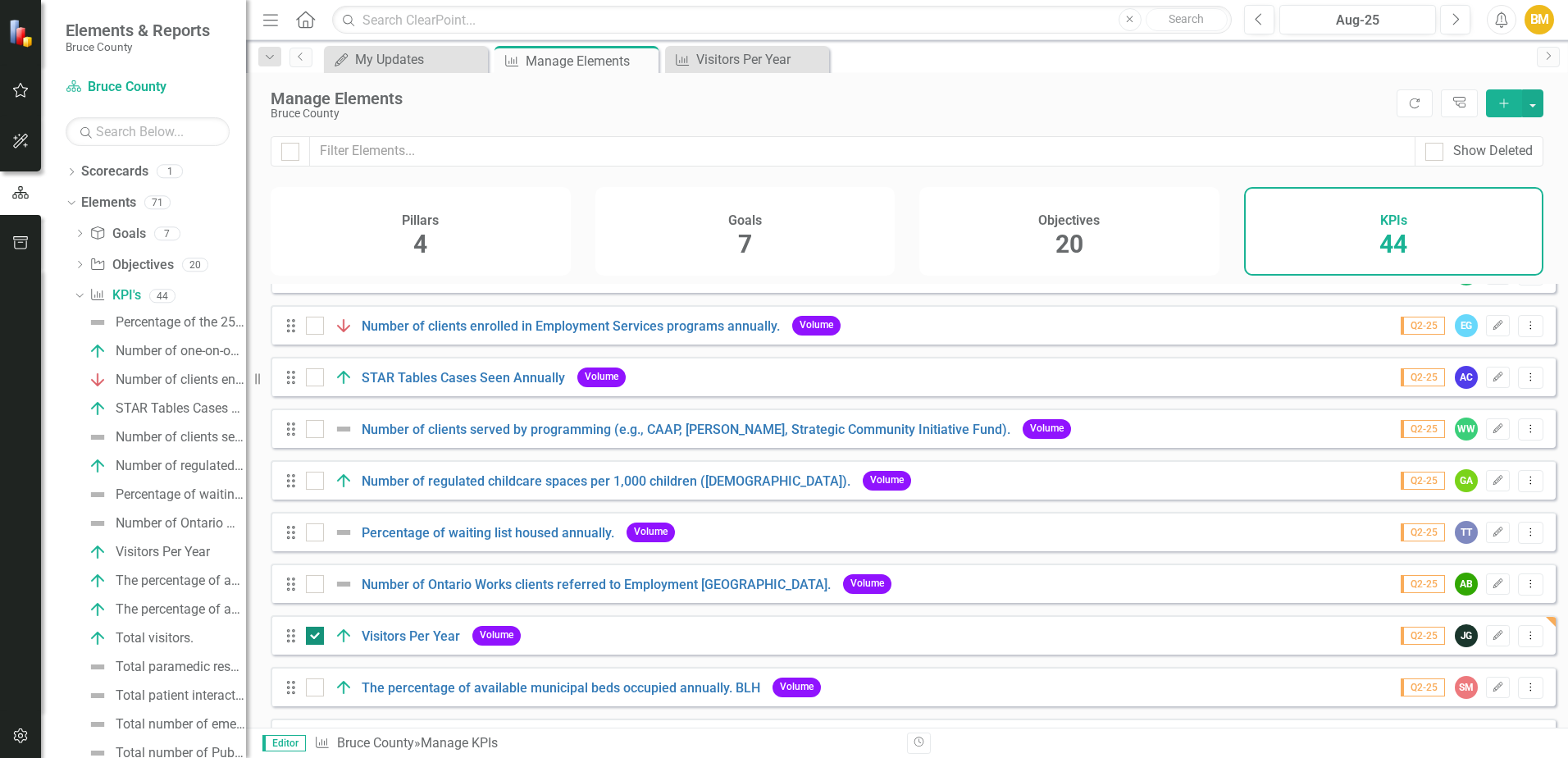
click at [311, 637] on input "checkbox" at bounding box center [311, 631] width 10 height 10
checkbox input "false"
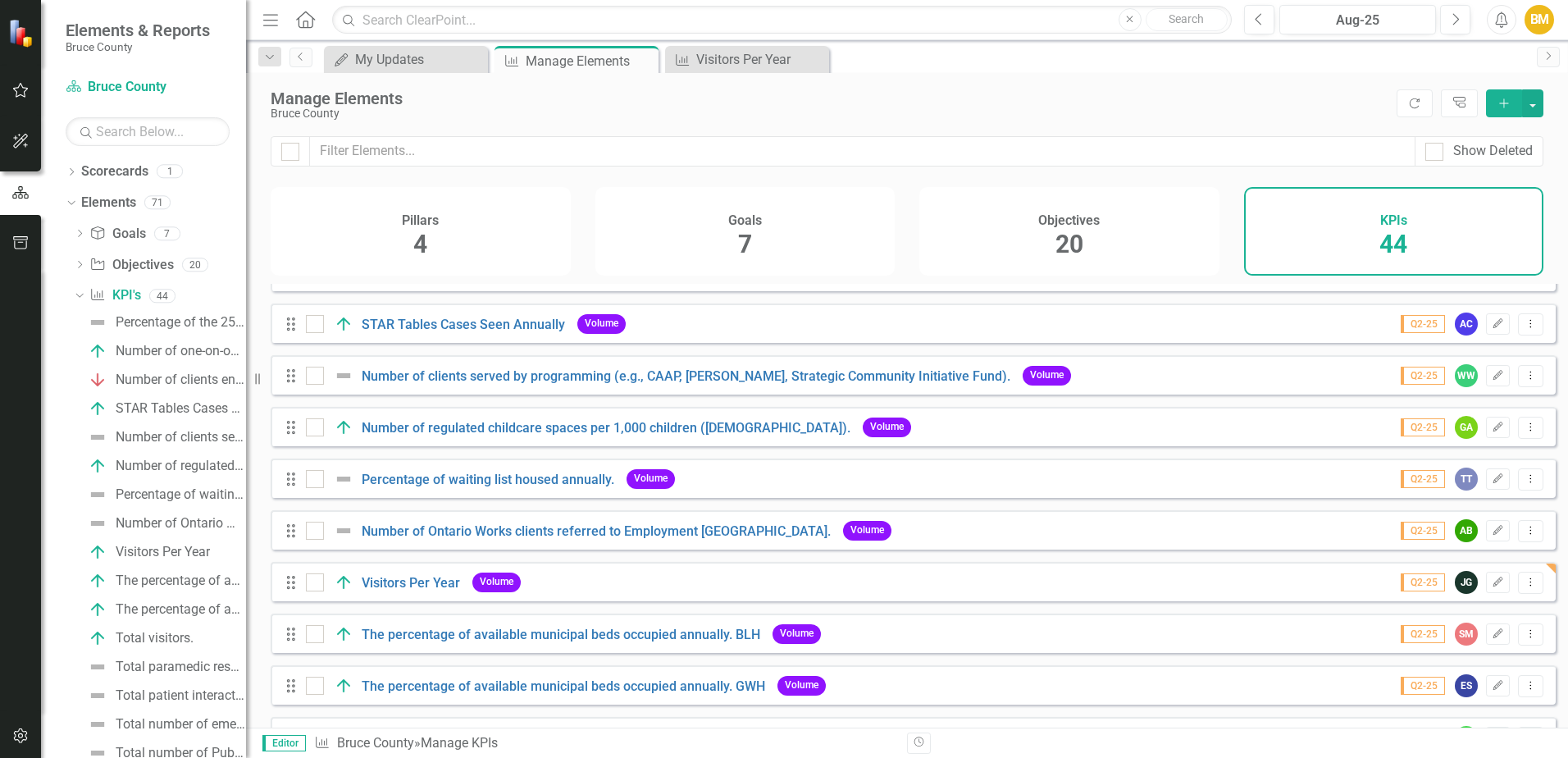
scroll to position [164, 0]
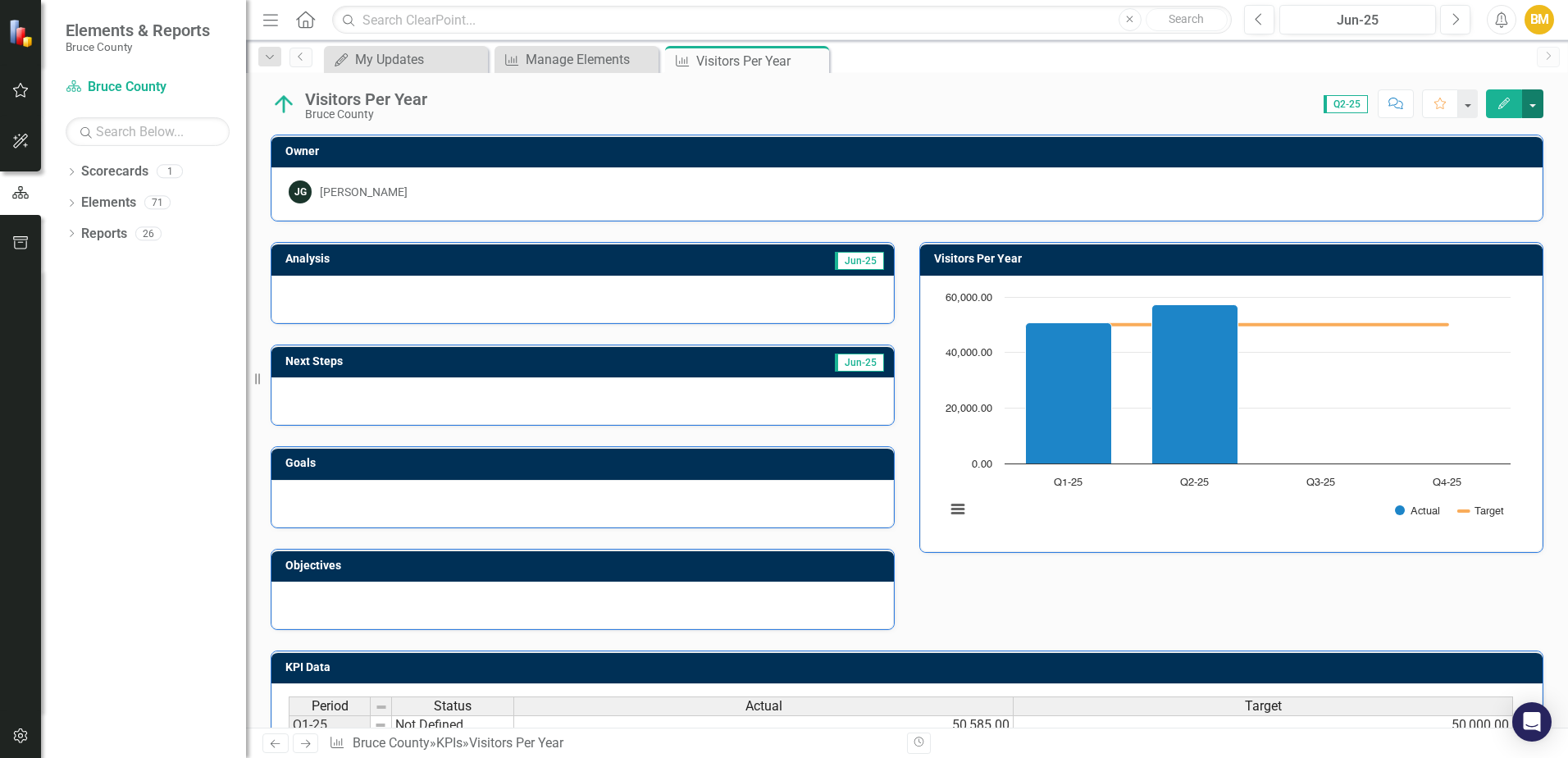
click at [1529, 109] on button "button" at bounding box center [1532, 103] width 22 height 29
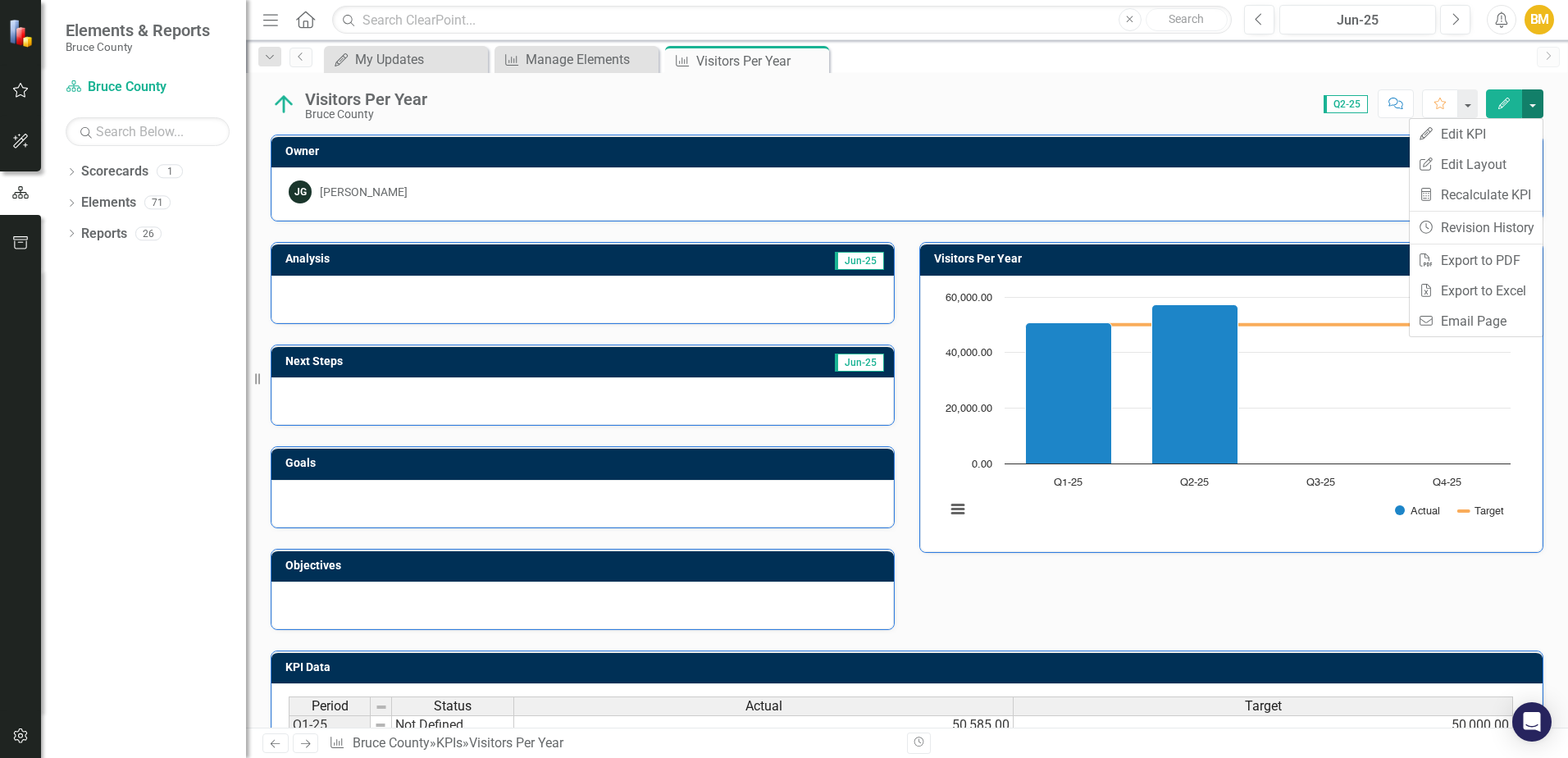
click at [1529, 109] on button "button" at bounding box center [1532, 103] width 22 height 29
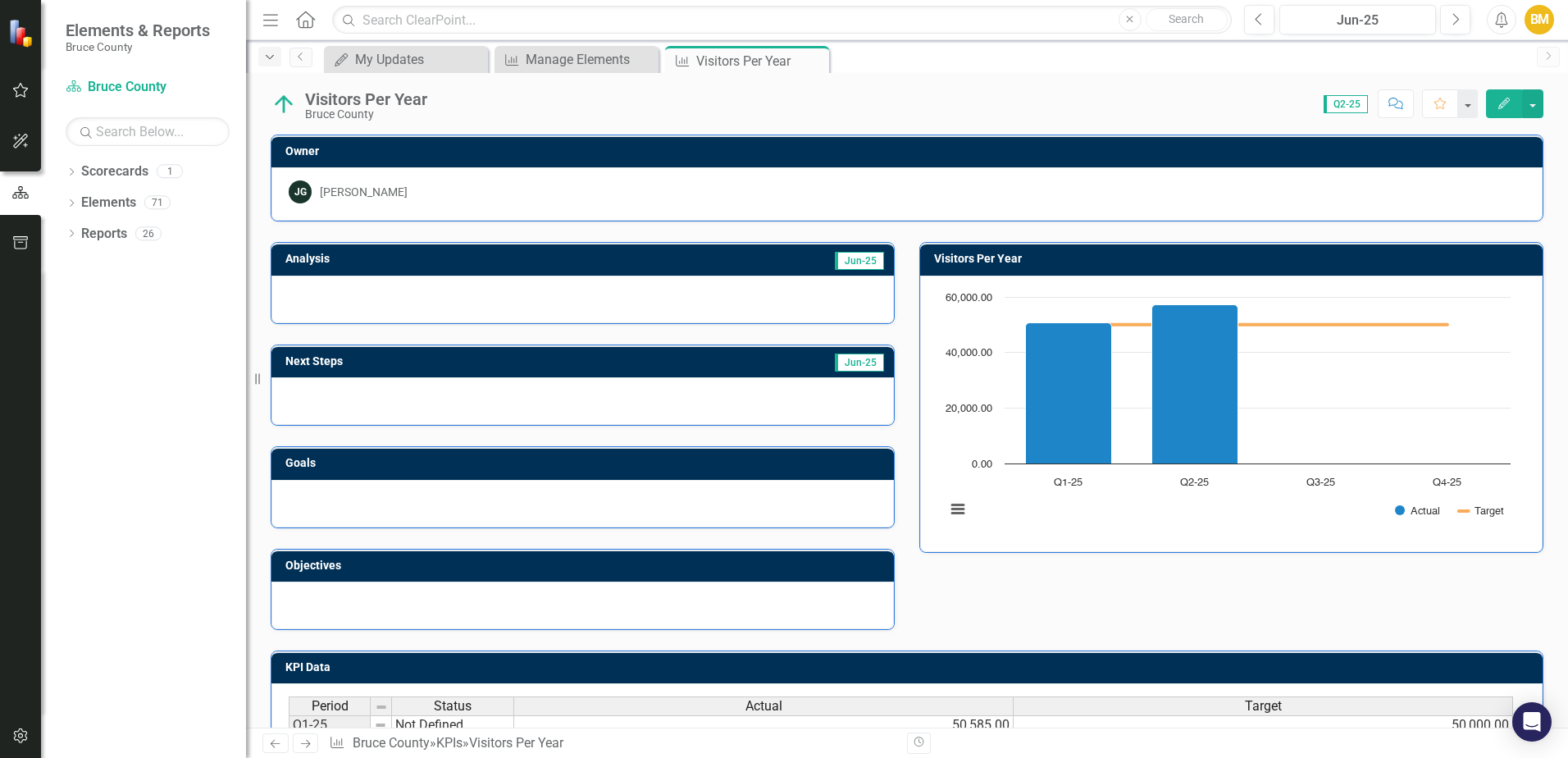
click at [276, 65] on div "Dropdown" at bounding box center [270, 56] width 23 height 20
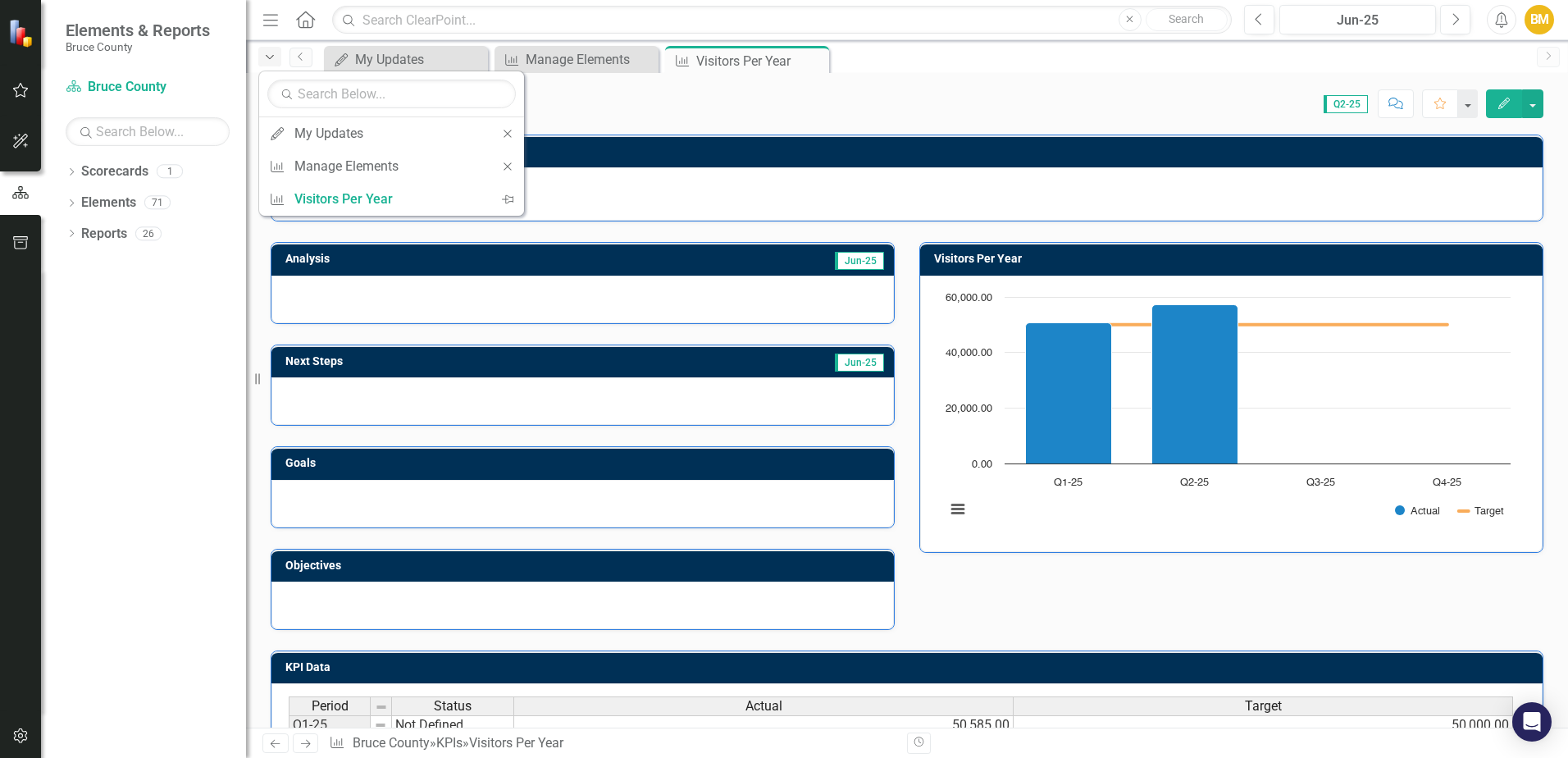
click at [276, 65] on div "Dropdown" at bounding box center [270, 56] width 23 height 20
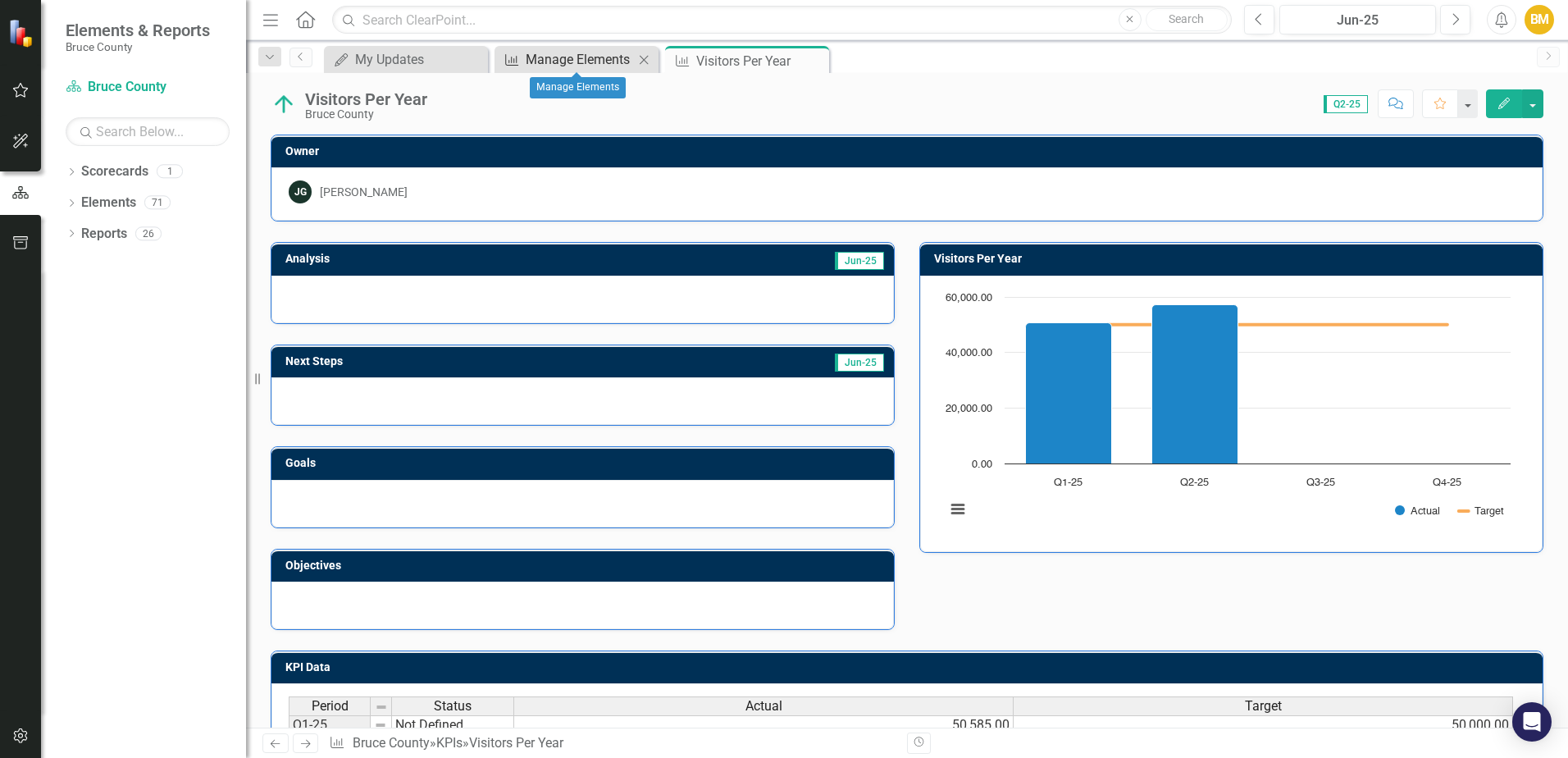
click at [582, 54] on div "Manage Elements" at bounding box center [580, 59] width 108 height 21
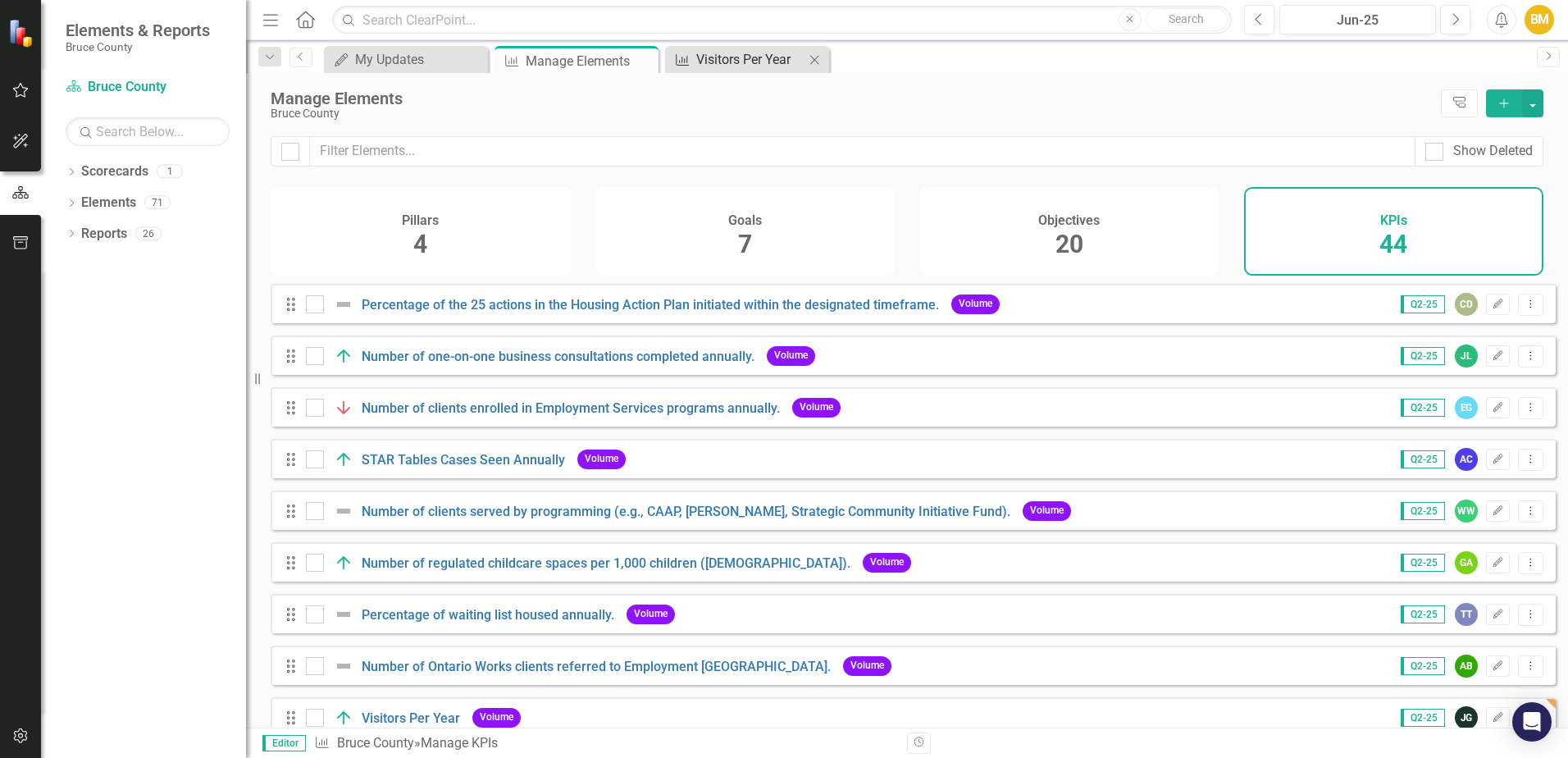
click at [709, 54] on div "Visitors Per Year" at bounding box center [750, 59] width 108 height 21
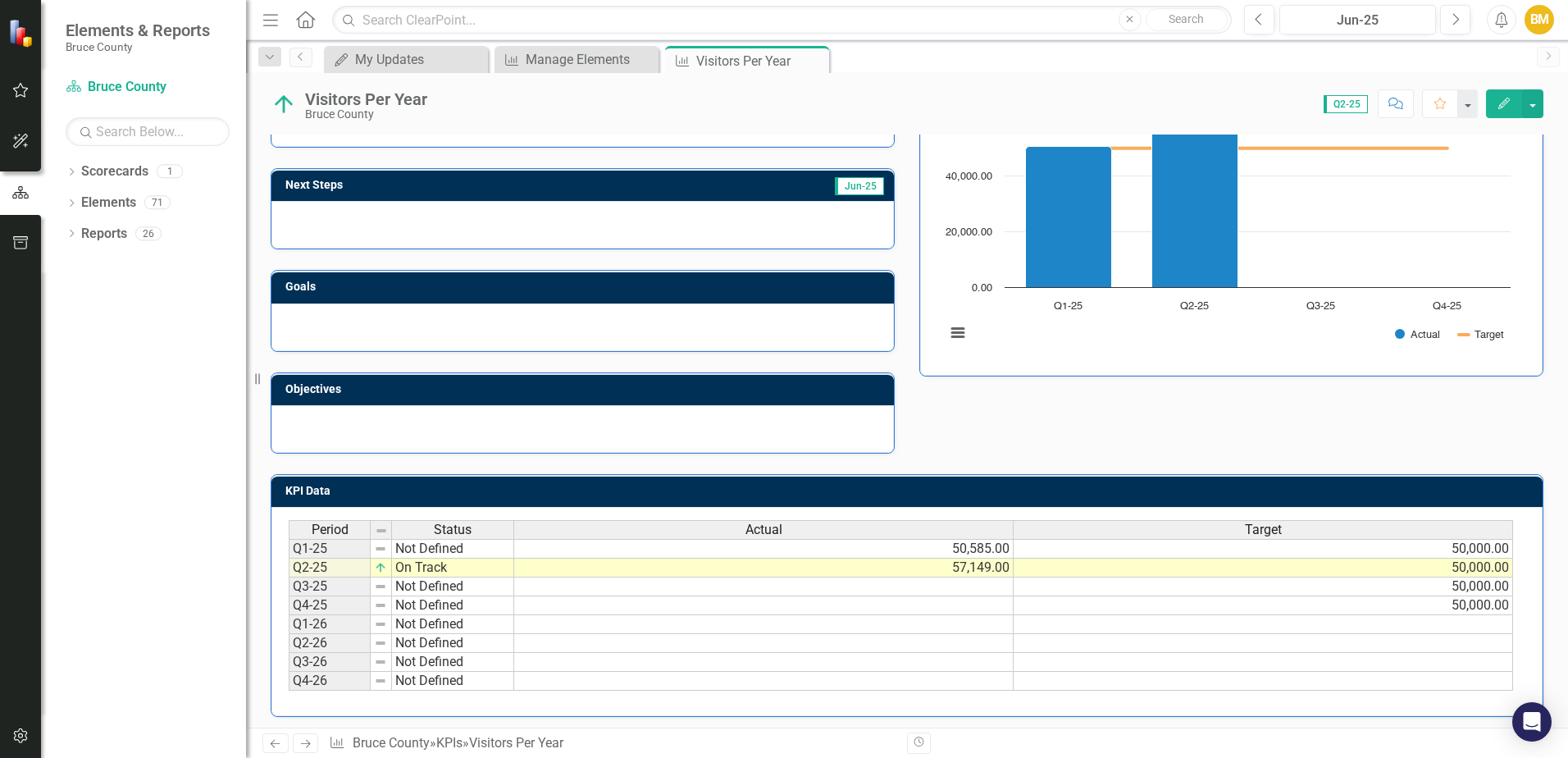
scroll to position [182, 0]
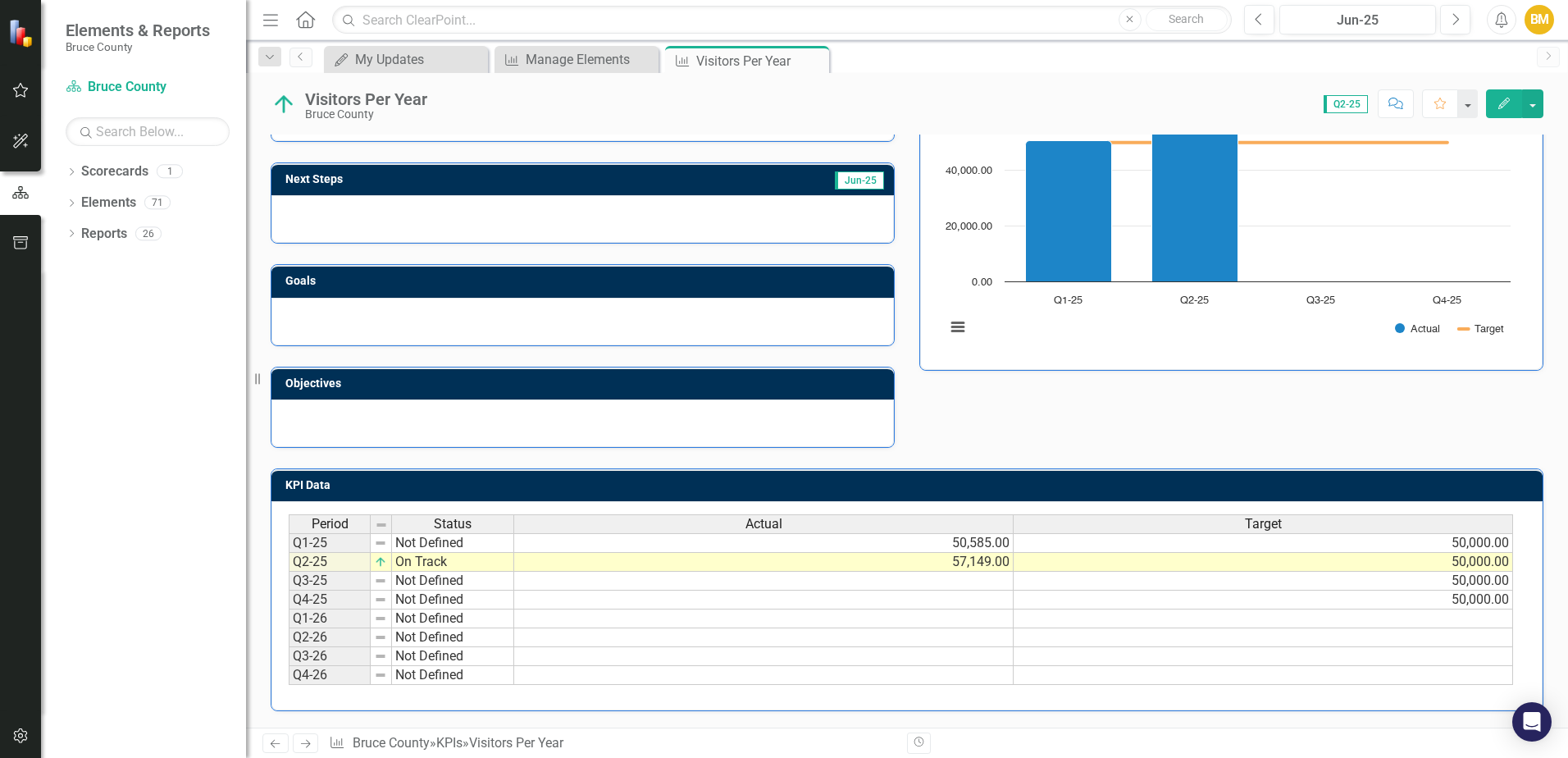
click at [306, 751] on link "Next" at bounding box center [306, 742] width 26 height 20
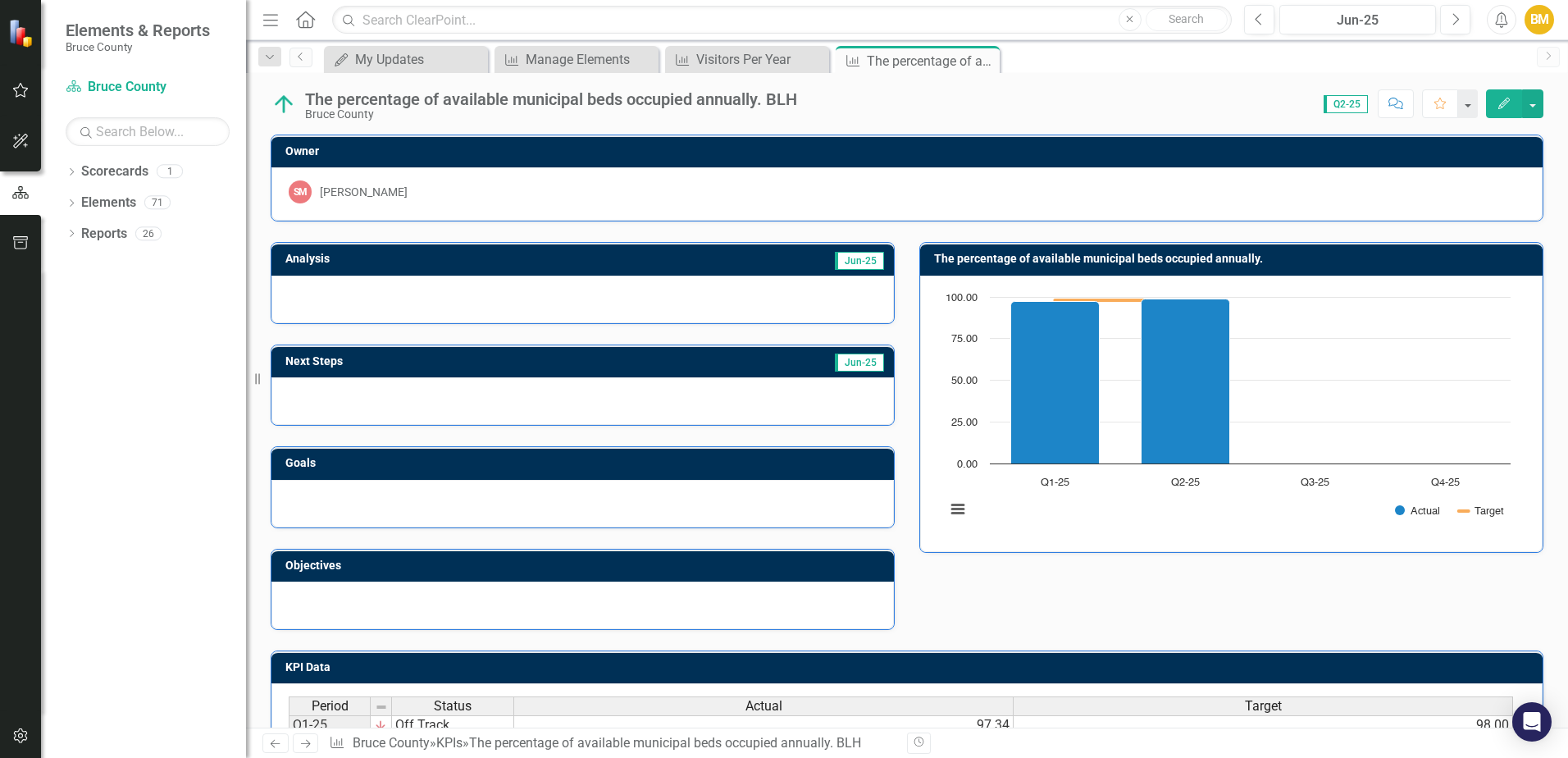
click at [274, 751] on link "Previous" at bounding box center [275, 742] width 26 height 20
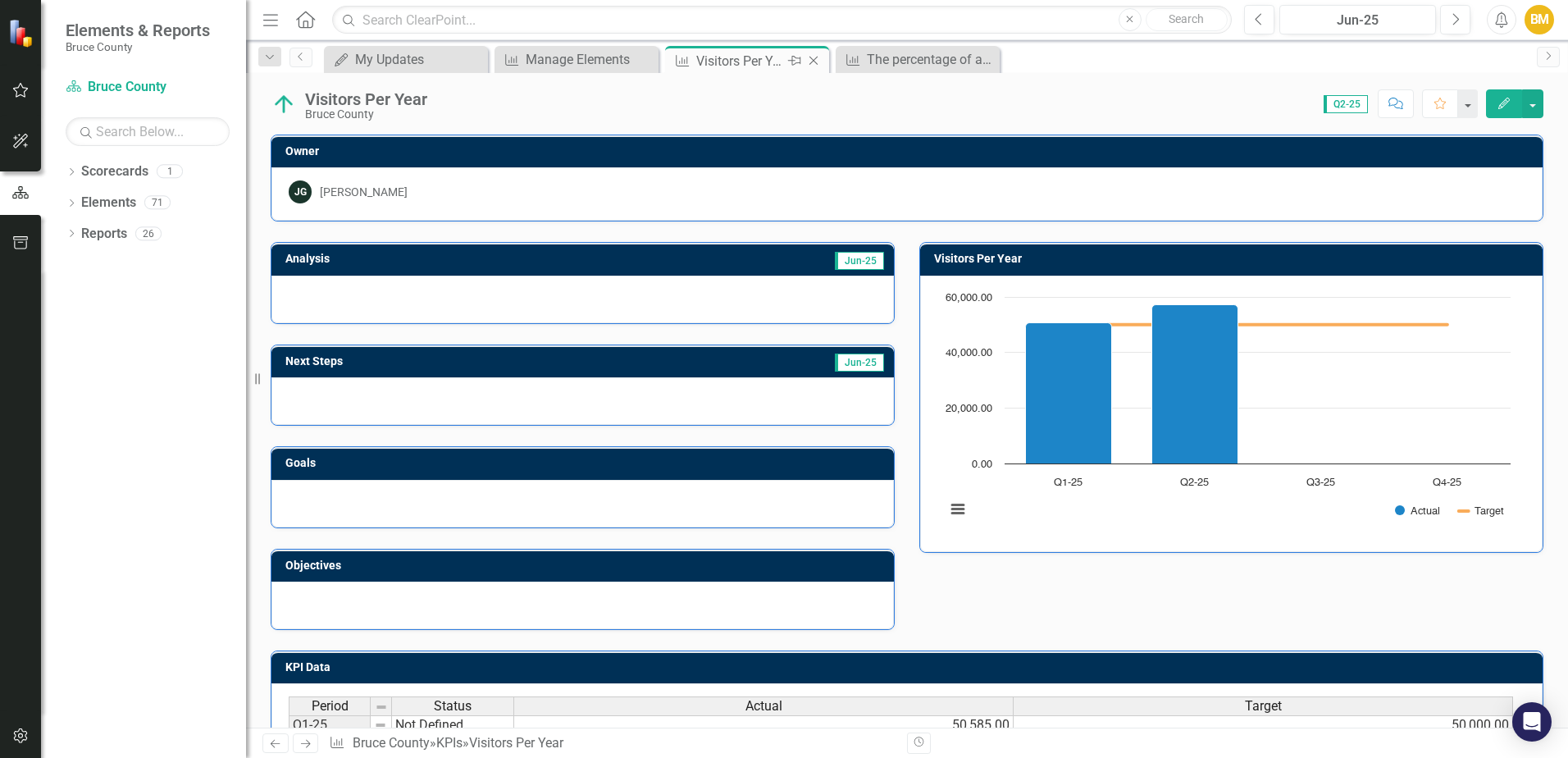
click at [737, 65] on div "Visitors Per Year" at bounding box center [739, 61] width 87 height 21
click at [990, 62] on icon "Close" at bounding box center [985, 60] width 16 height 13
click at [817, 62] on icon "Close" at bounding box center [813, 61] width 16 height 13
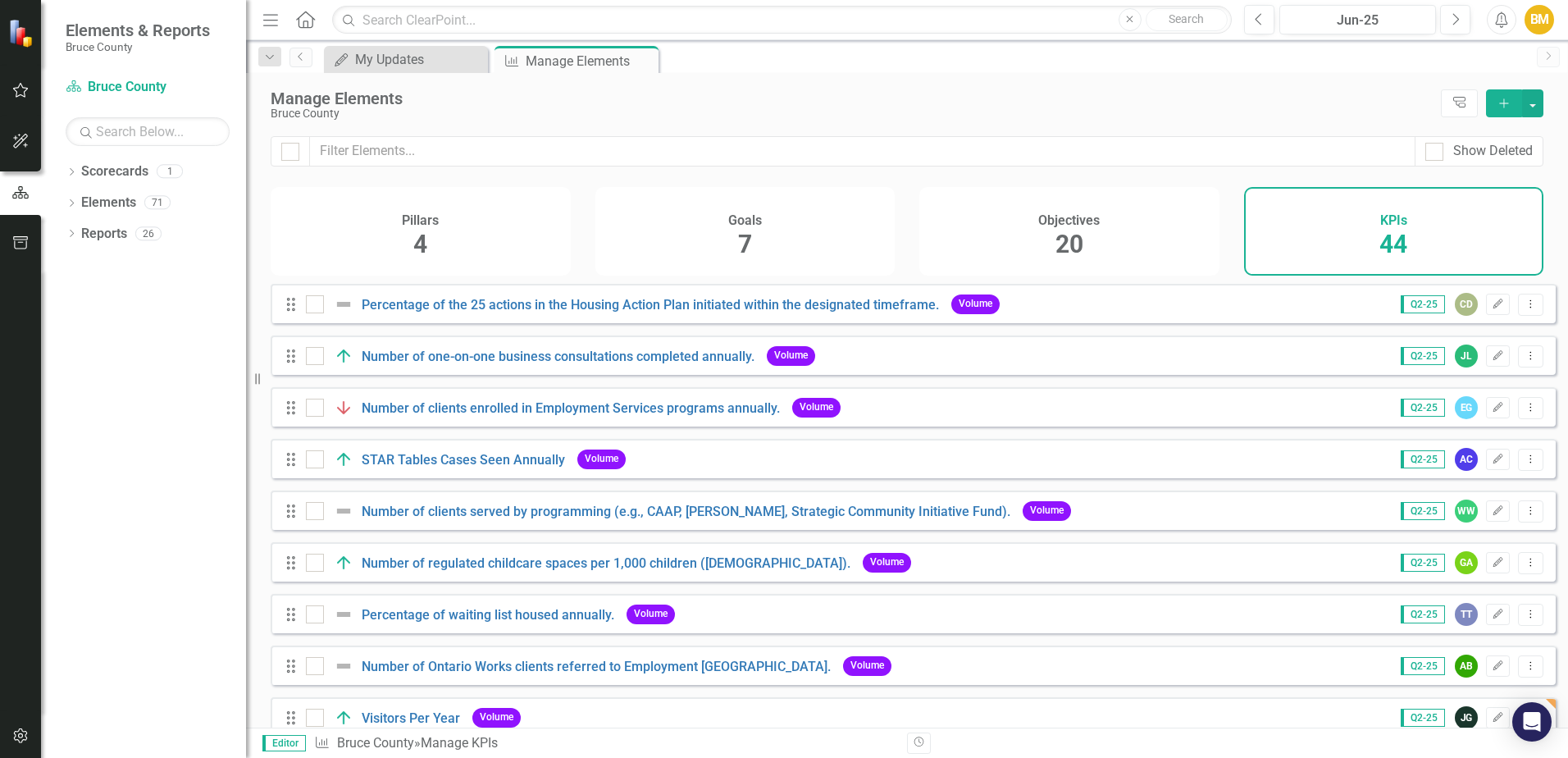
scroll to position [82, 0]
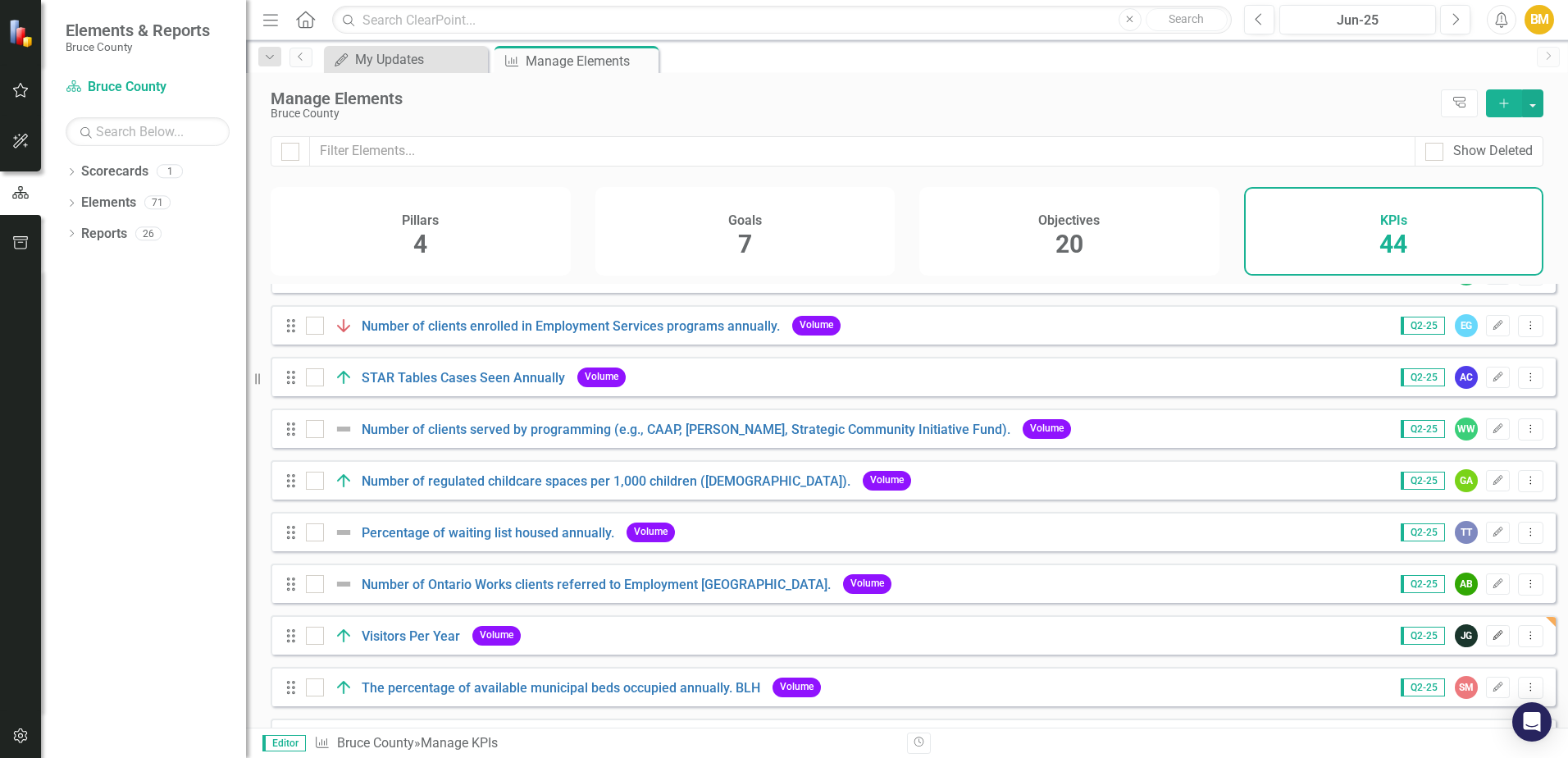
click at [1491, 646] on button "Edit" at bounding box center [1498, 635] width 23 height 22
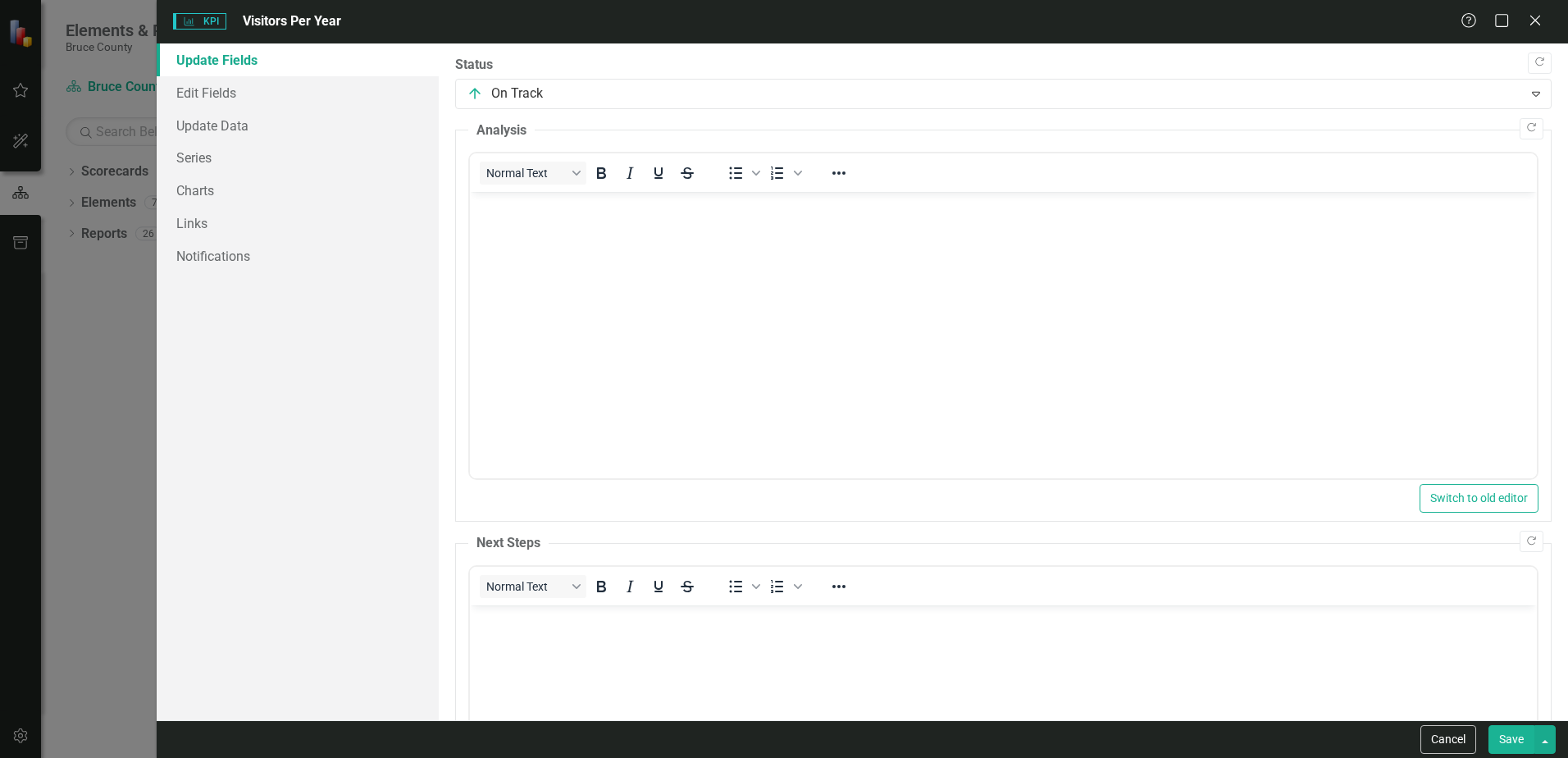
scroll to position [240, 0]
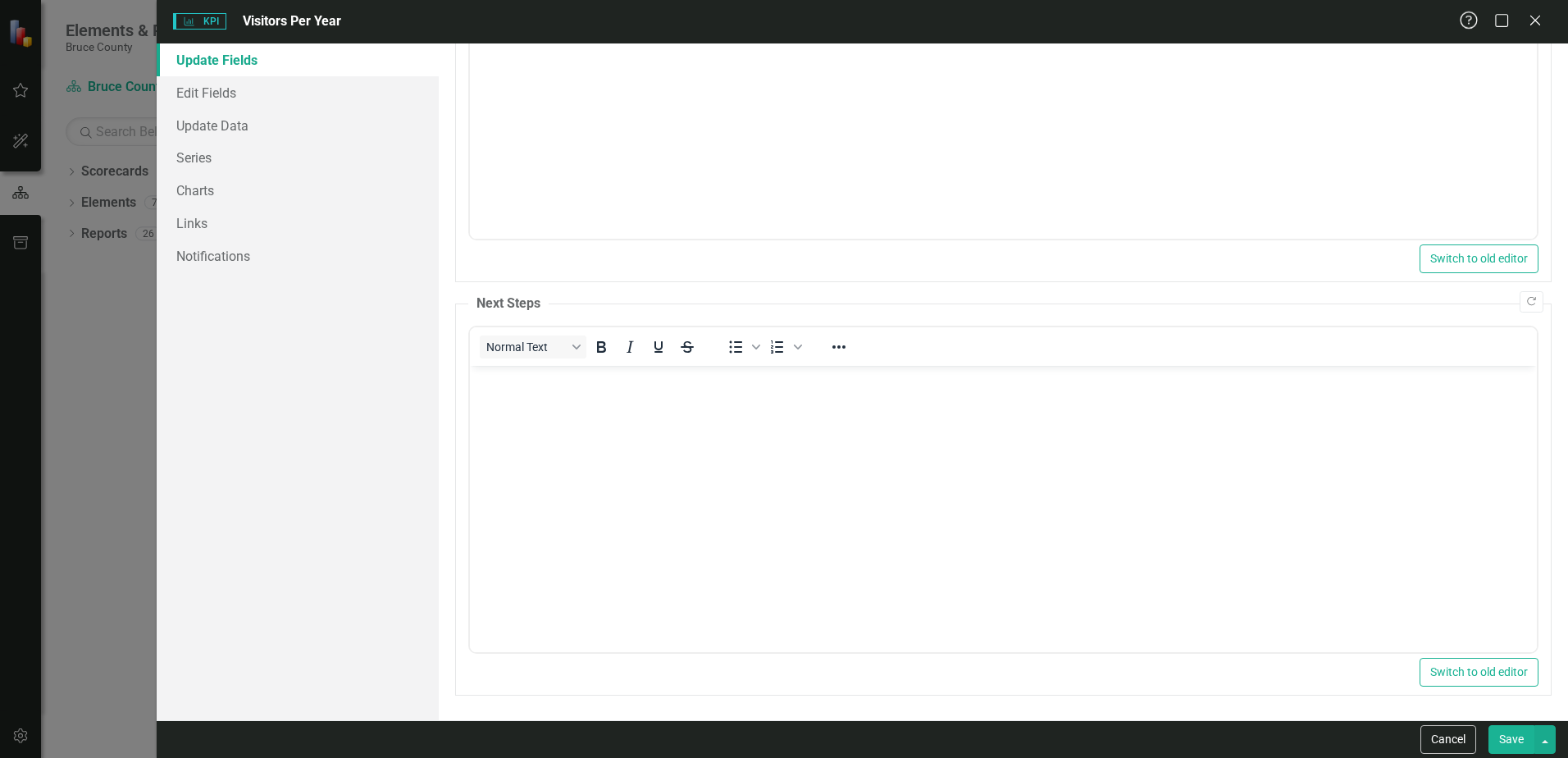
click at [1468, 17] on icon "Help" at bounding box center [1469, 20] width 21 height 16
click at [1535, 23] on icon "Close" at bounding box center [1535, 20] width 21 height 16
